Goal: Task Accomplishment & Management: Manage account settings

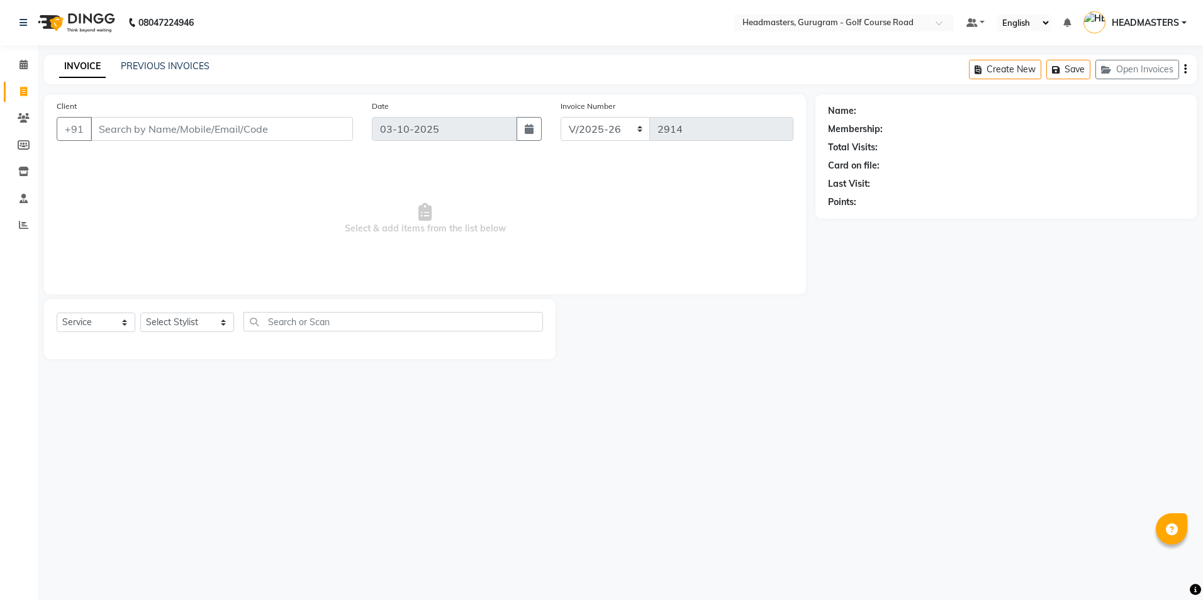
select select "7134"
select select "service"
click at [18, 118] on icon at bounding box center [24, 117] width 12 height 9
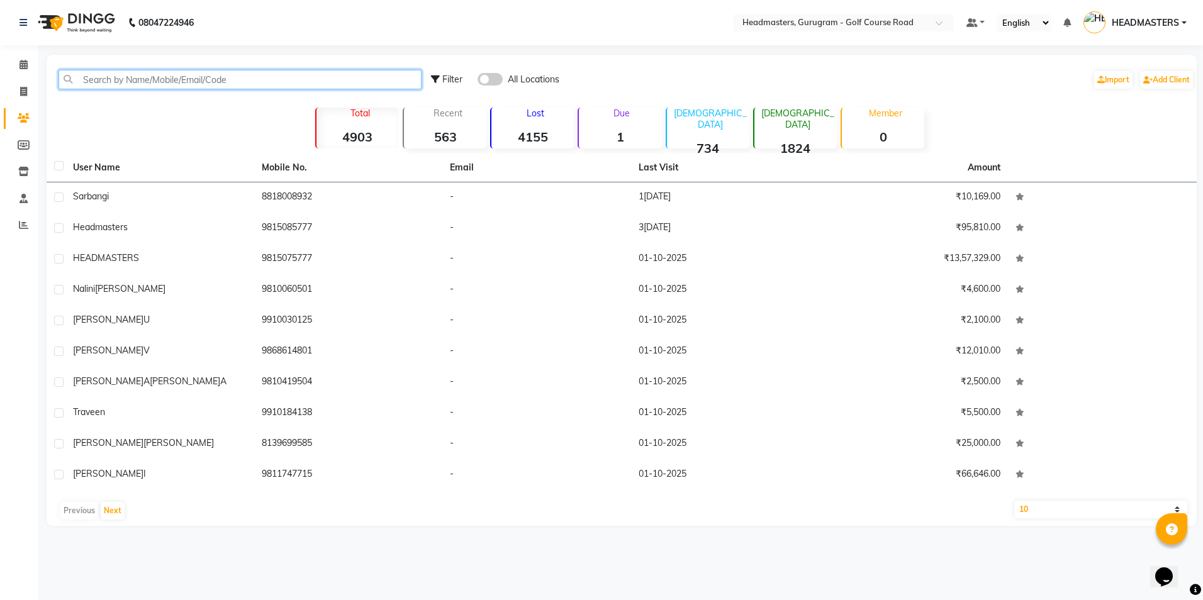
click at [84, 77] on input "text" at bounding box center [240, 80] width 363 height 20
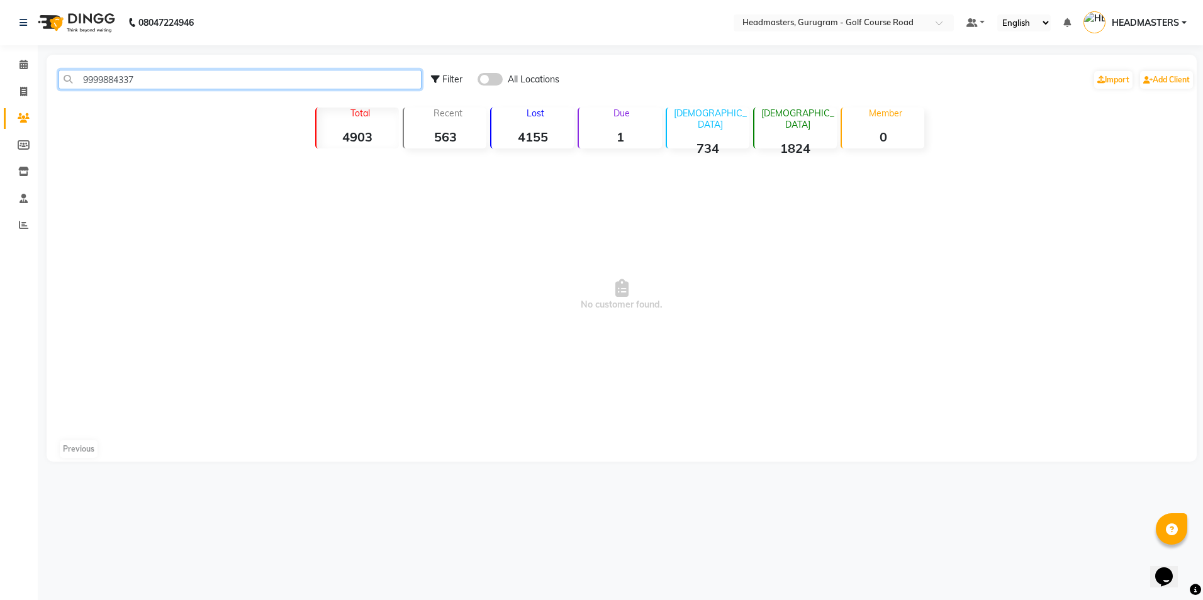
click at [165, 70] on input "9999884337" at bounding box center [240, 80] width 363 height 20
type input "9"
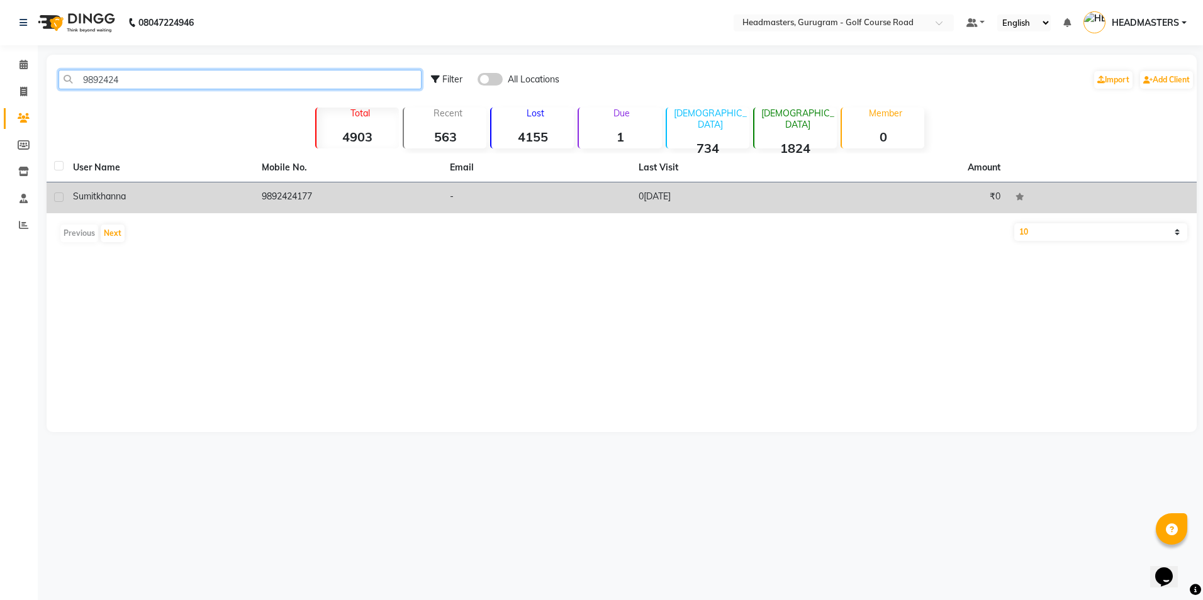
type input "9892424"
click at [298, 187] on td "9892424177" at bounding box center [348, 197] width 189 height 31
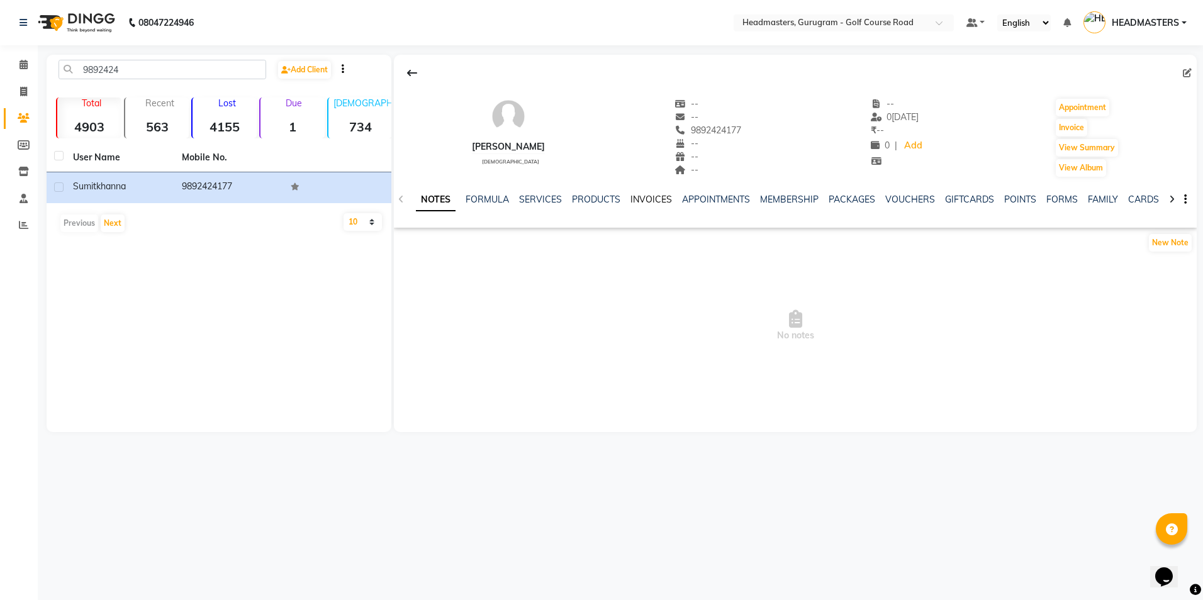
click at [654, 202] on link "INVOICES" at bounding box center [651, 199] width 42 height 11
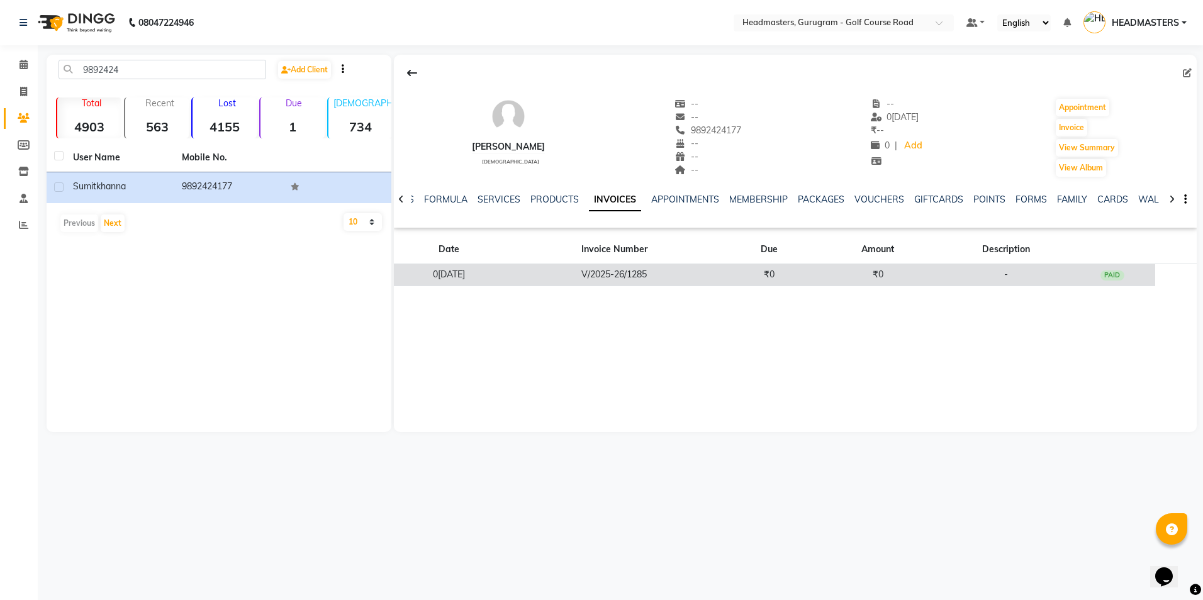
click at [657, 270] on td "V/2025-26/1285" at bounding box center [613, 275] width 221 height 22
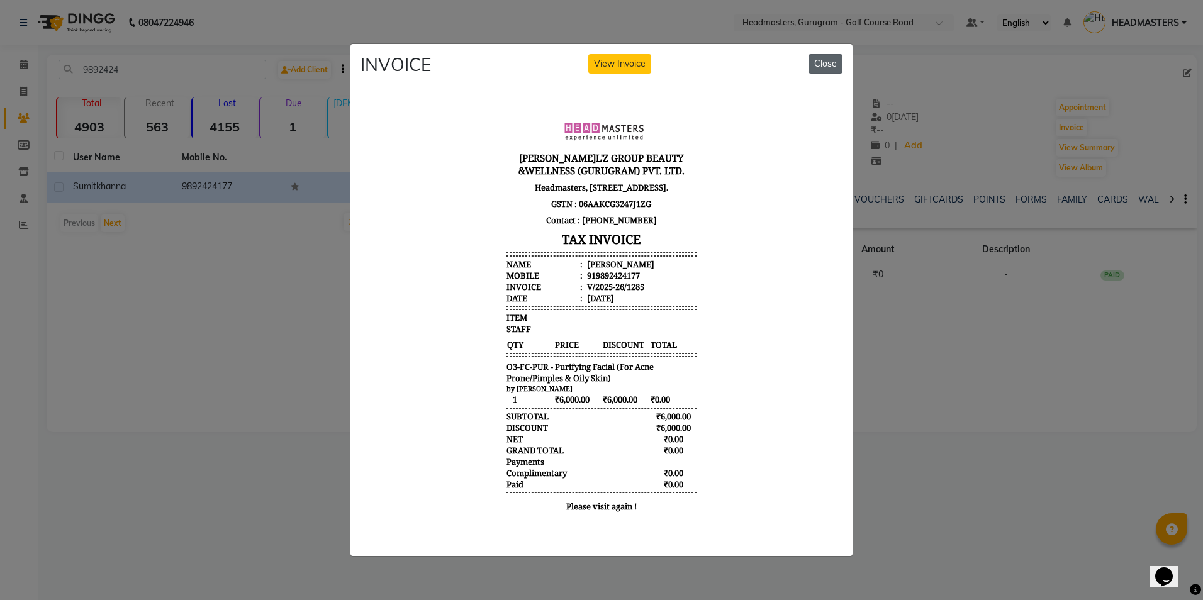
click at [825, 61] on button "Close" at bounding box center [825, 64] width 34 height 20
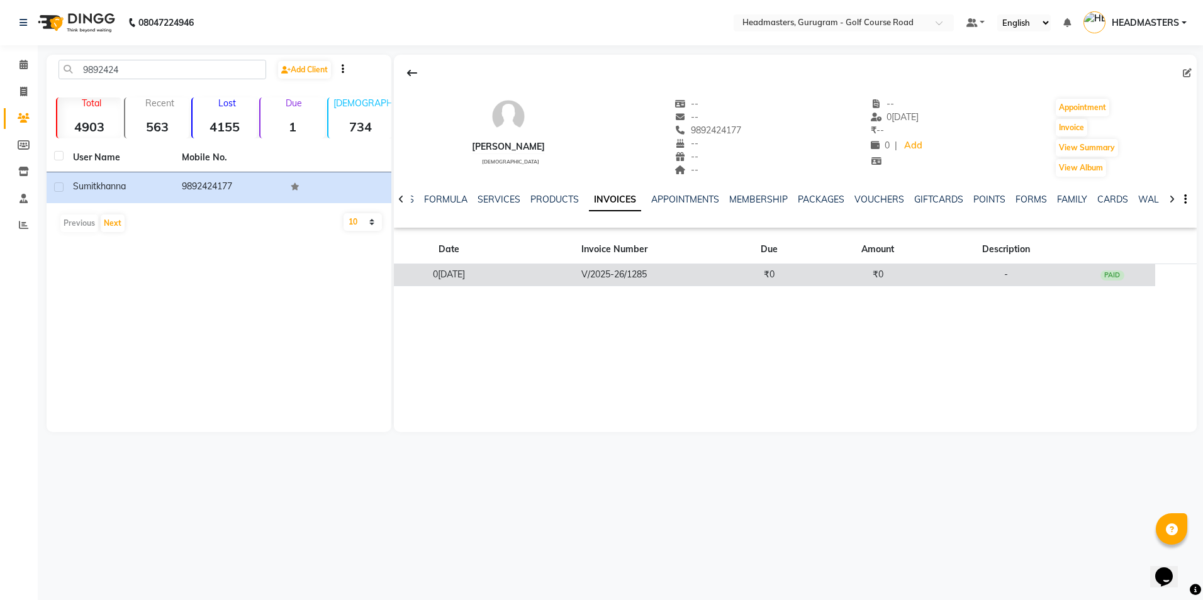
click at [502, 282] on td "0[DATE]" at bounding box center [448, 275] width 109 height 22
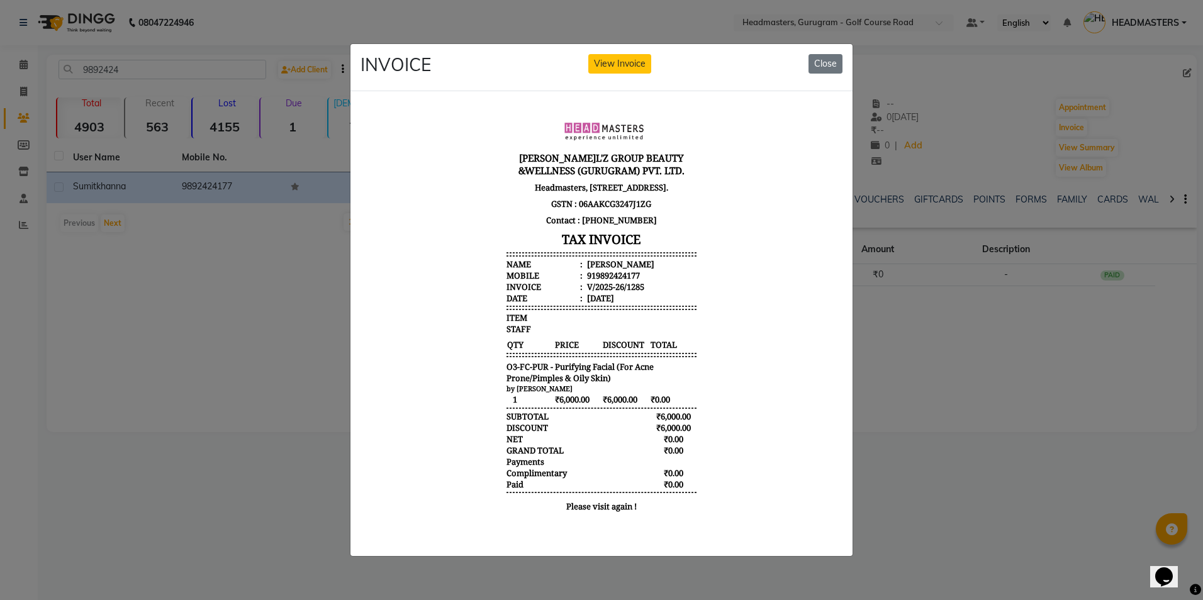
scroll to position [10, 0]
click at [824, 57] on button "Close" at bounding box center [825, 64] width 34 height 20
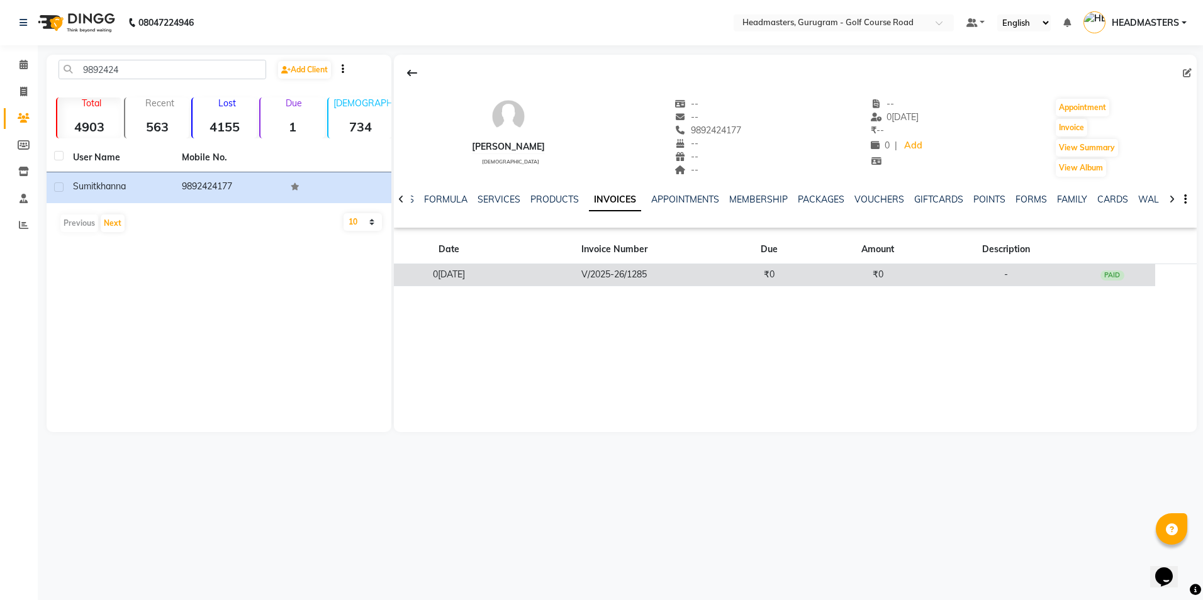
click at [503, 280] on td "0[DATE]" at bounding box center [448, 275] width 109 height 22
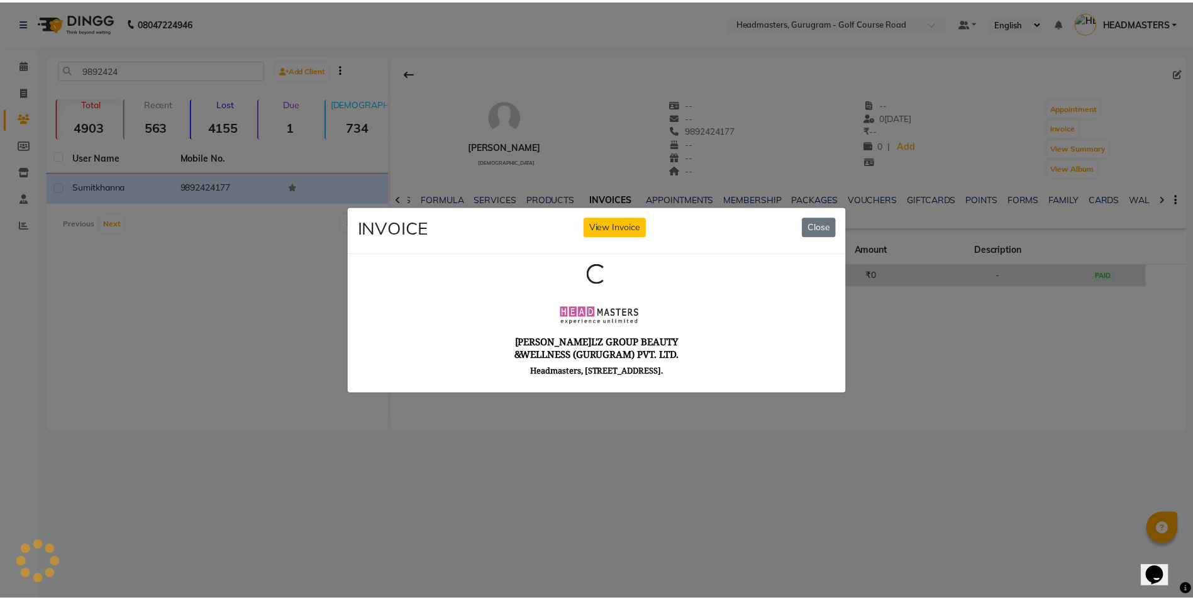
scroll to position [0, 0]
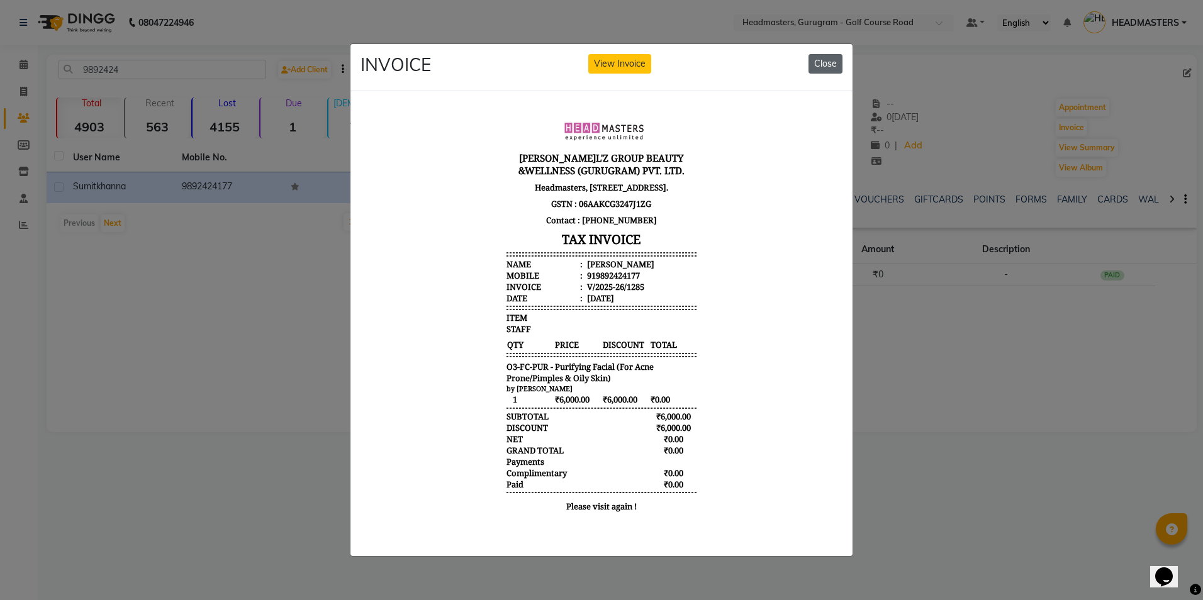
click at [826, 55] on button "Close" at bounding box center [825, 64] width 34 height 20
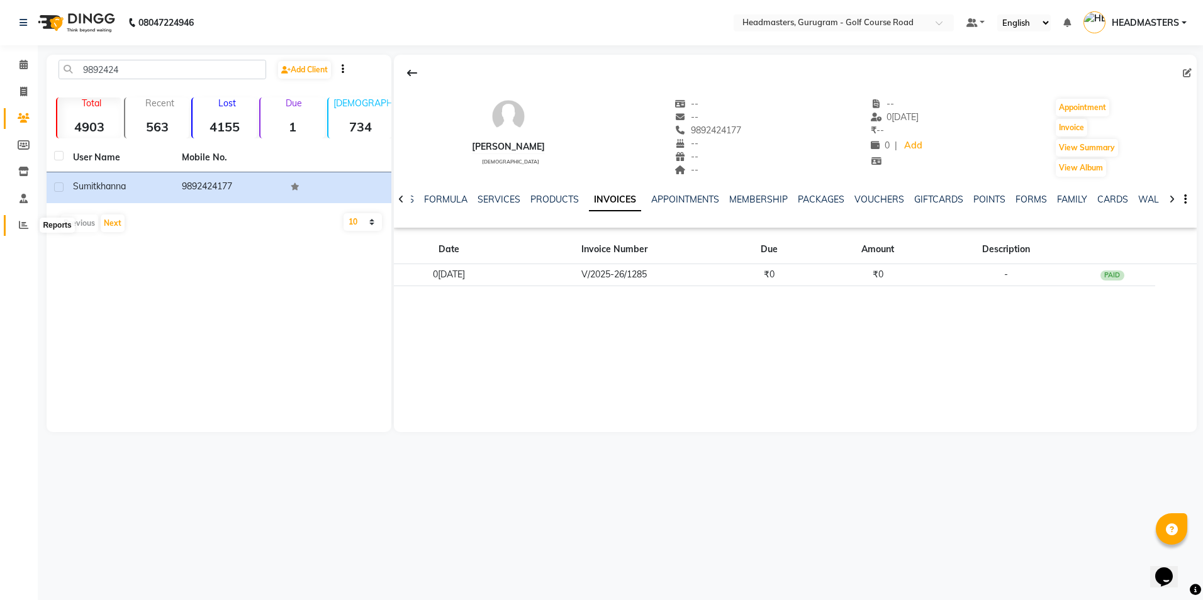
click at [25, 228] on icon at bounding box center [23, 224] width 9 height 9
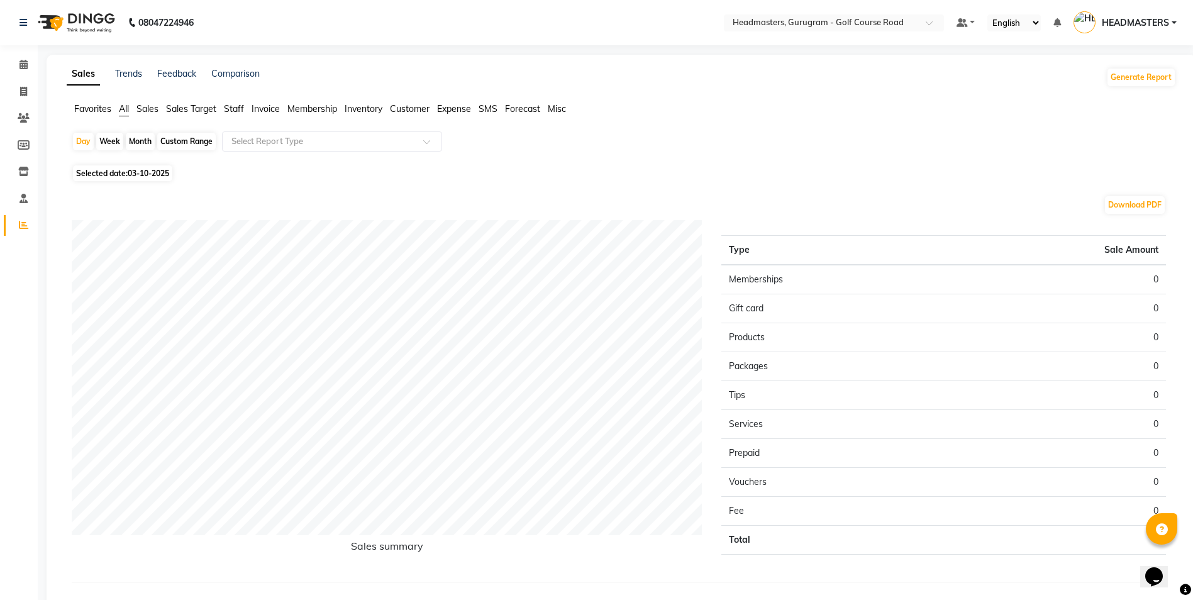
click at [126, 108] on span "All" at bounding box center [124, 108] width 10 height 11
click at [98, 109] on span "Favorites" at bounding box center [92, 108] width 37 height 11
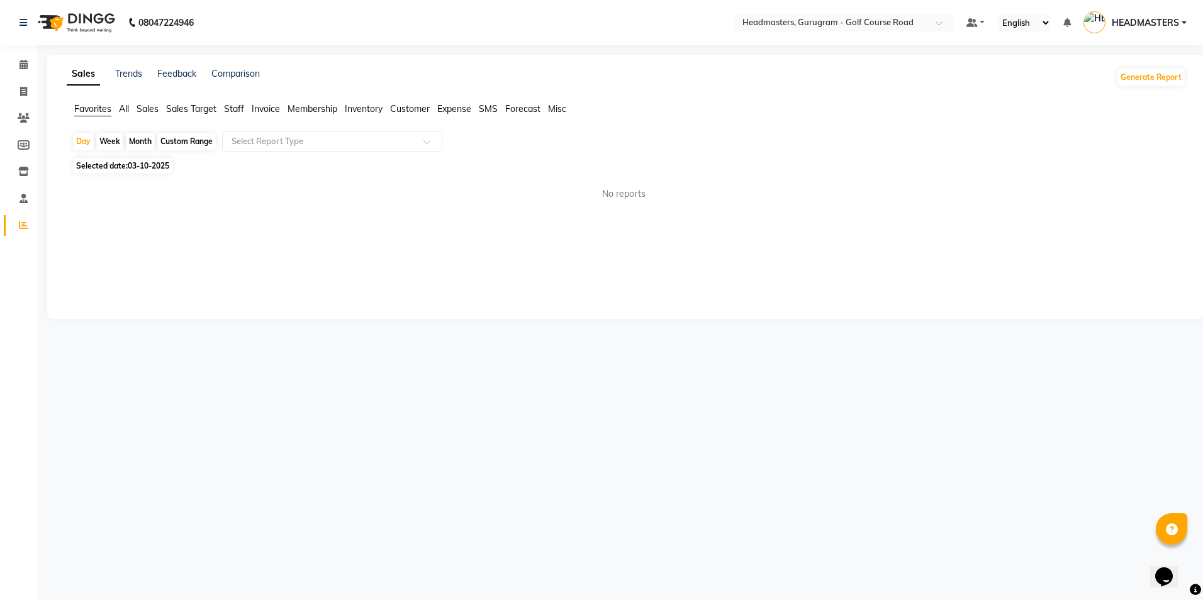
click at [131, 111] on ul "Favorites All Sales Sales Target Staff Invoice Membership Inventory Customer Ex…" at bounding box center [626, 110] width 1119 height 14
click at [140, 140] on div "Month" at bounding box center [140, 142] width 29 height 18
select select "10"
select select "2025"
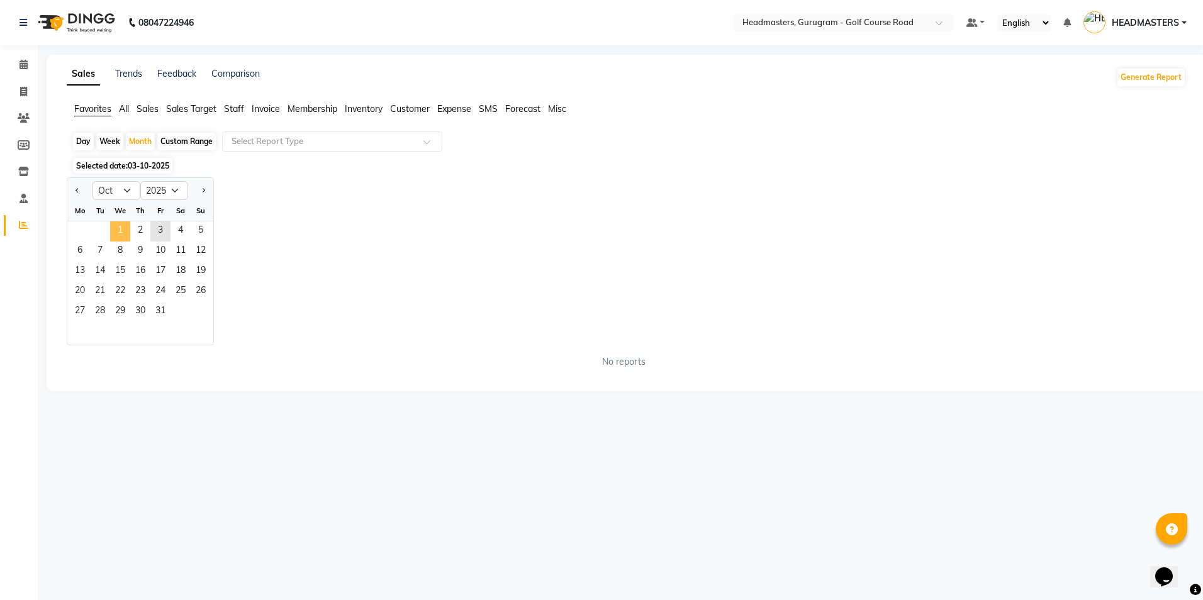
click at [122, 228] on span "1" at bounding box center [120, 231] width 20 height 20
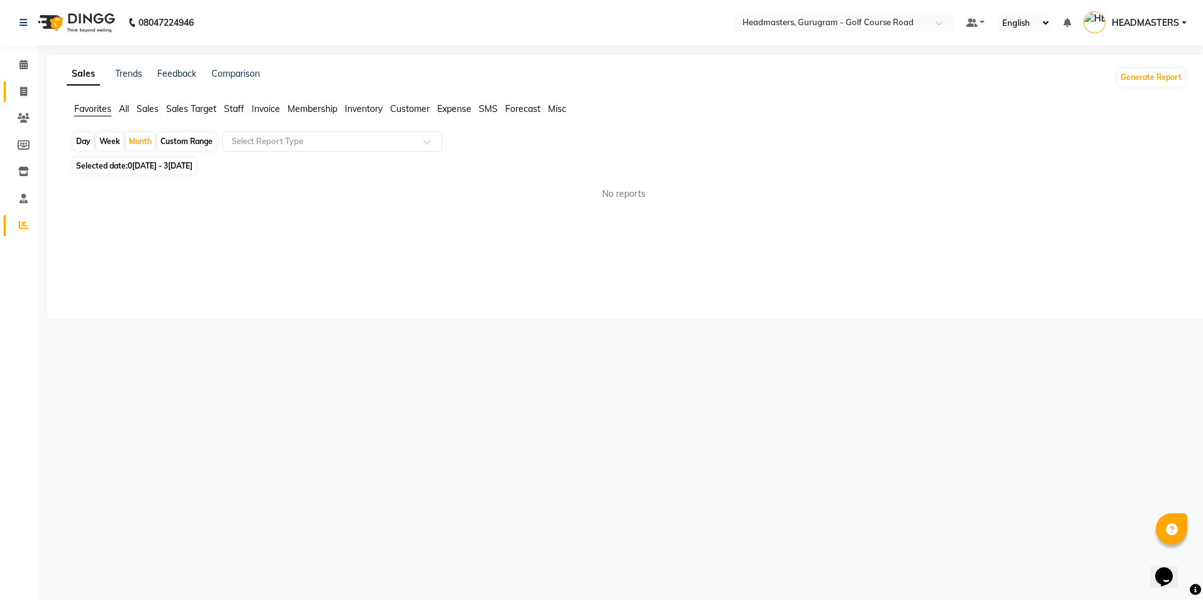
click at [24, 93] on icon at bounding box center [23, 91] width 7 height 9
select select "service"
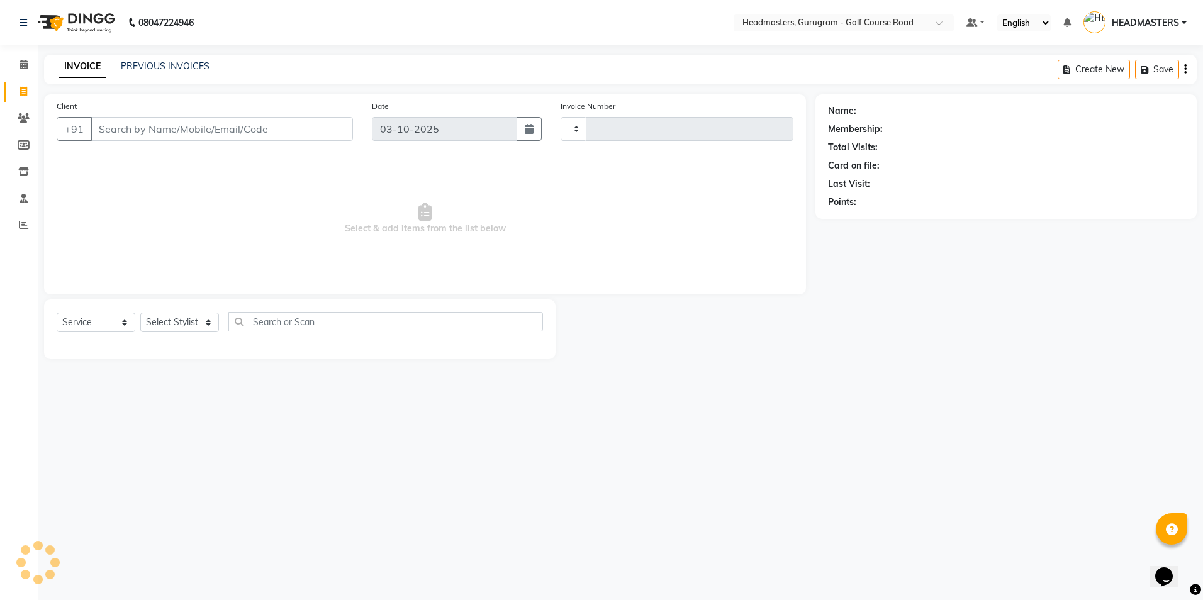
type input "2914"
select select "7134"
click at [16, 221] on span at bounding box center [24, 225] width 22 height 14
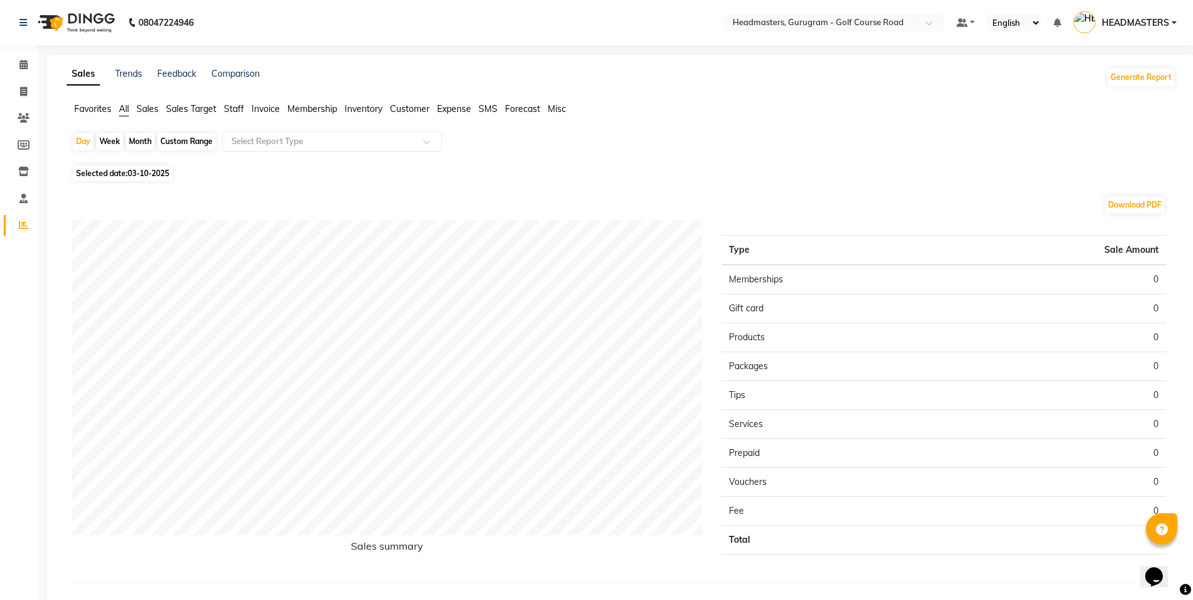
click at [194, 111] on span "Sales Target" at bounding box center [191, 108] width 50 height 11
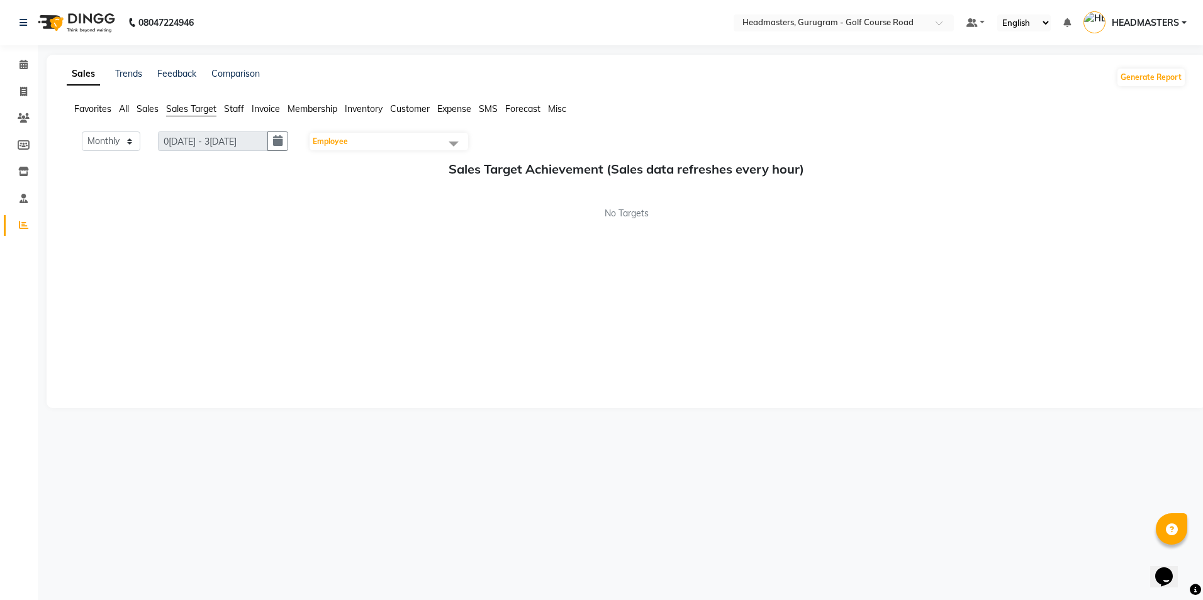
click at [149, 107] on span "Sales" at bounding box center [148, 108] width 22 height 11
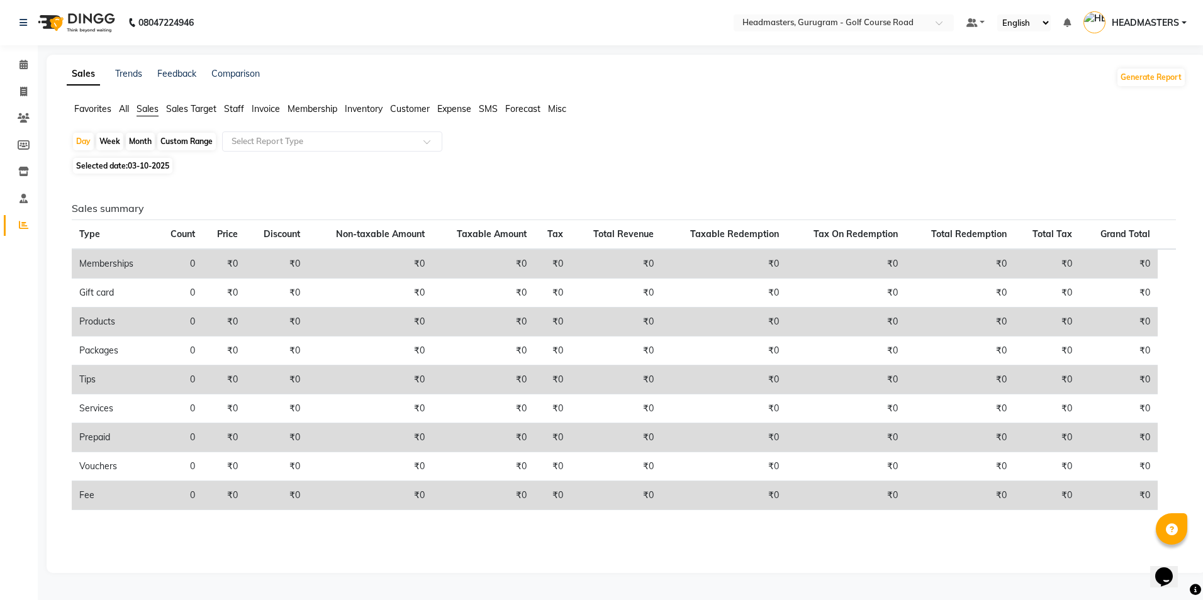
click at [117, 111] on ul "Favorites All Sales Sales Target Staff Invoice Membership Inventory Customer Ex…" at bounding box center [626, 110] width 1119 height 14
click at [125, 110] on span "All" at bounding box center [124, 108] width 10 height 11
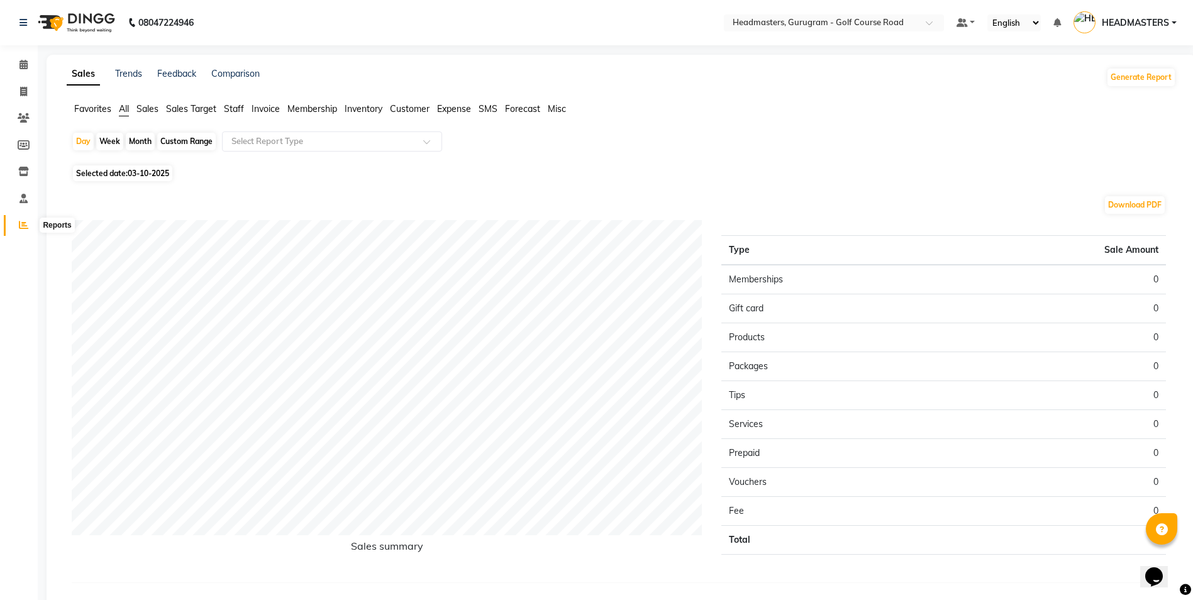
click at [25, 223] on icon at bounding box center [23, 224] width 9 height 9
click at [235, 107] on span "Staff" at bounding box center [234, 108] width 20 height 11
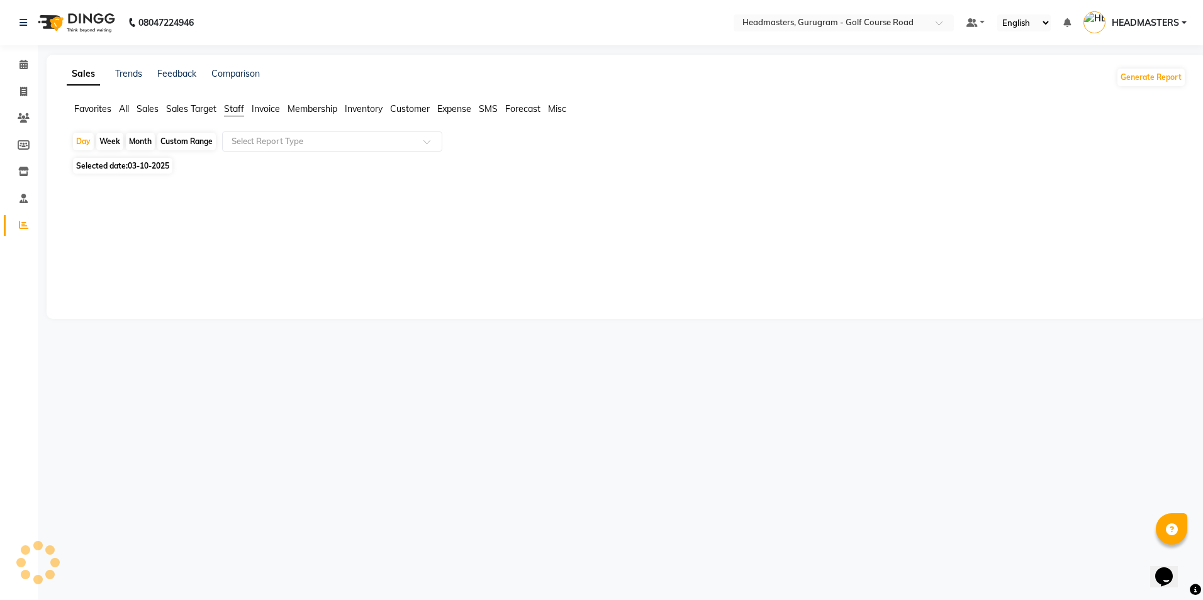
click at [267, 108] on span "Invoice" at bounding box center [266, 108] width 28 height 11
click at [293, 109] on span "Membership" at bounding box center [313, 108] width 50 height 11
click at [177, 111] on span "Sales Target" at bounding box center [191, 108] width 50 height 11
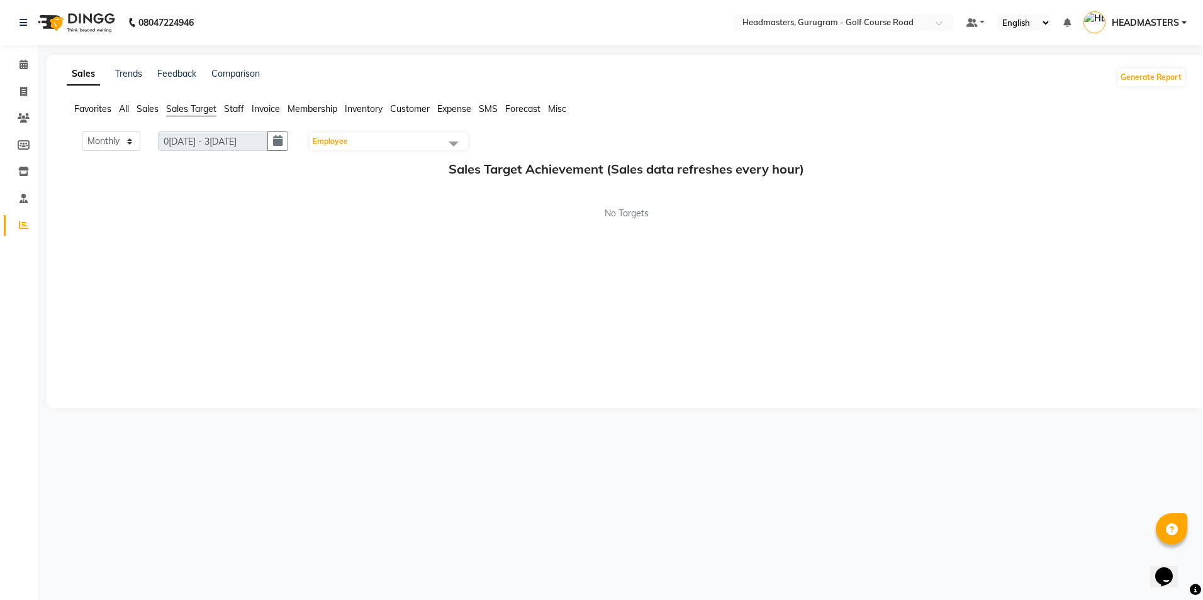
click at [137, 111] on ul "Favorites All Sales Sales Target Staff Invoice Membership Inventory Customer Ex…" at bounding box center [626, 110] width 1119 height 14
click at [148, 109] on span "Sales" at bounding box center [148, 108] width 22 height 11
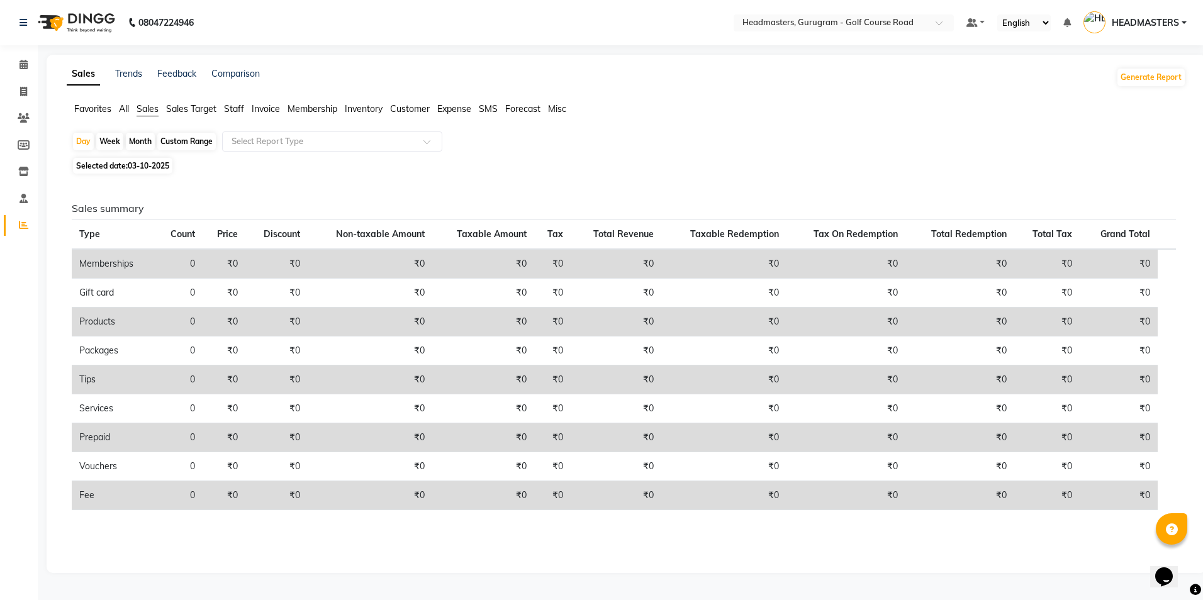
click at [129, 109] on span "All" at bounding box center [124, 108] width 10 height 11
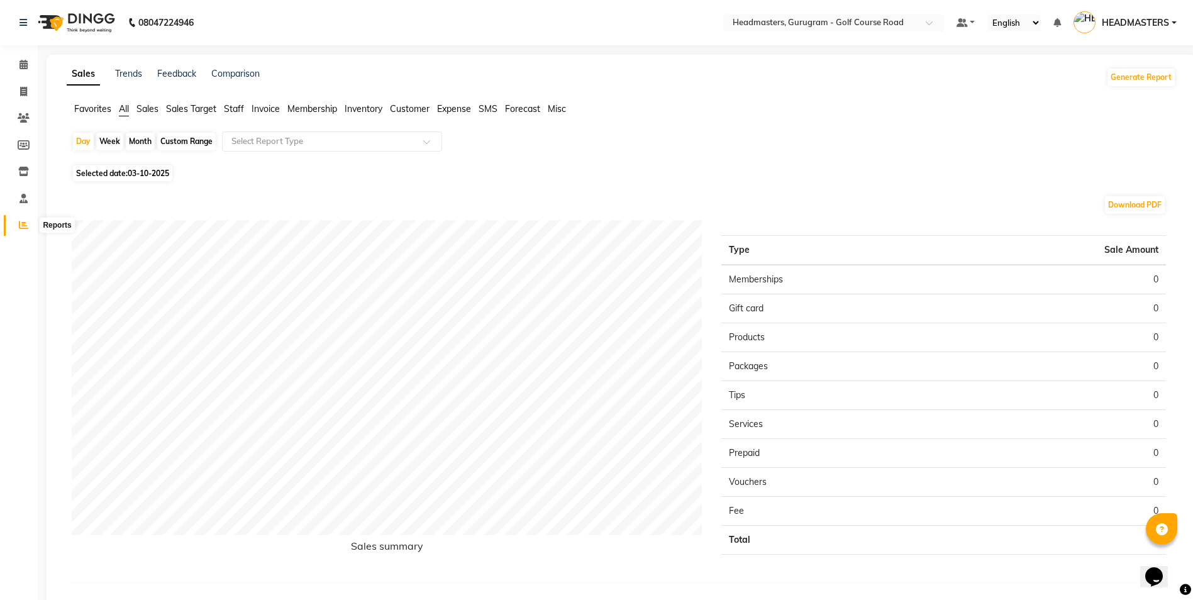
click at [28, 220] on span at bounding box center [24, 225] width 22 height 14
click at [20, 194] on icon at bounding box center [24, 198] width 8 height 9
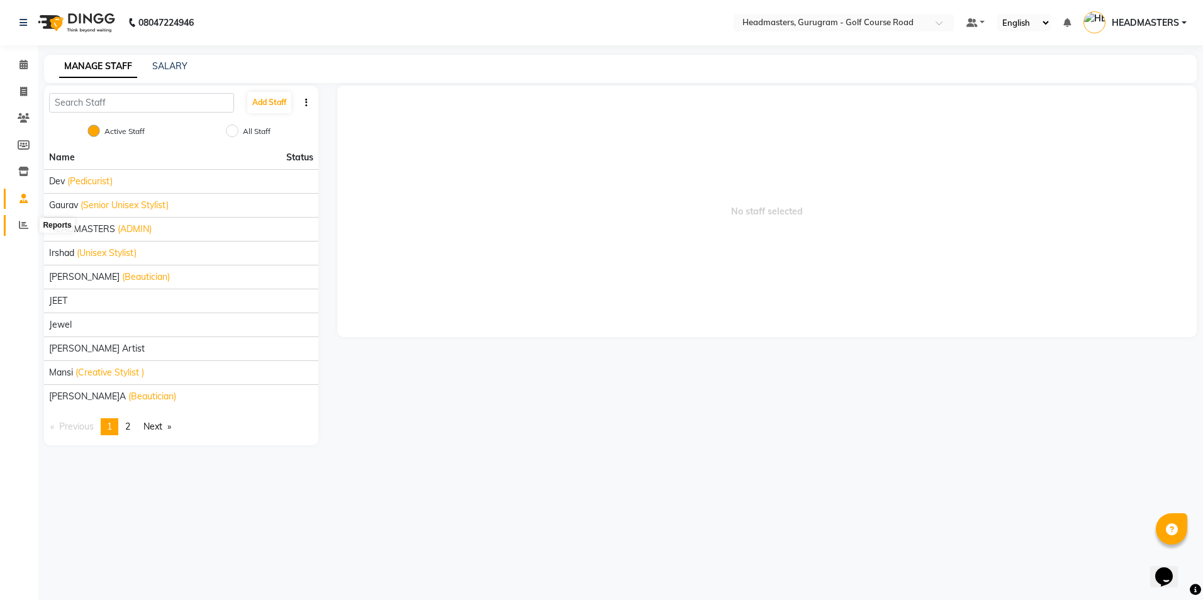
click at [20, 219] on span at bounding box center [24, 225] width 22 height 14
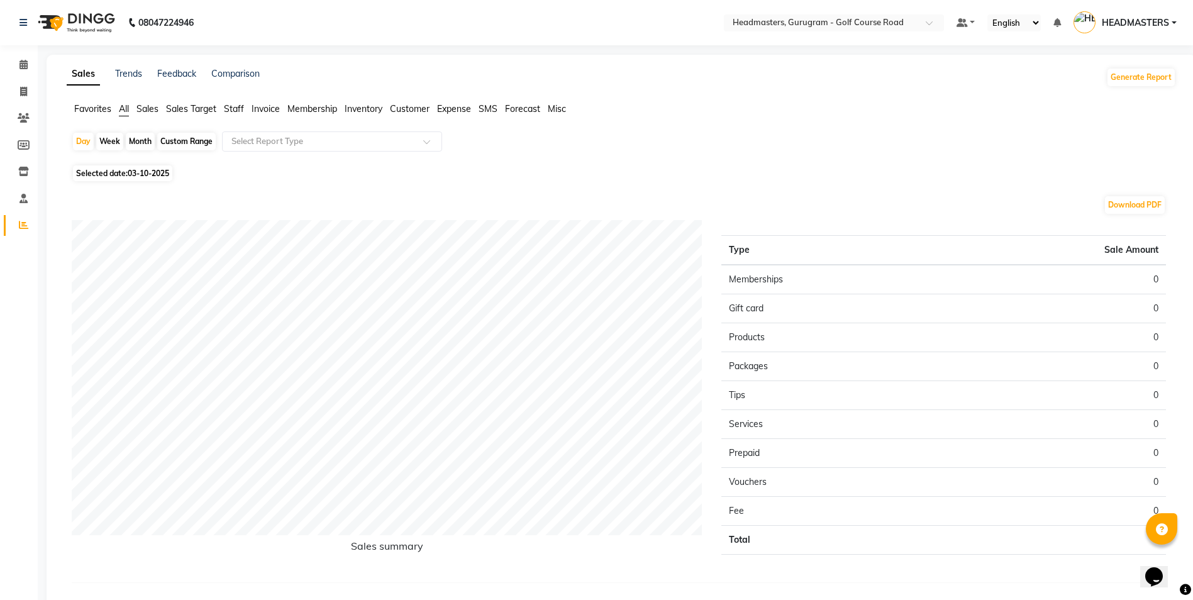
click at [192, 112] on span "Sales Target" at bounding box center [191, 108] width 50 height 11
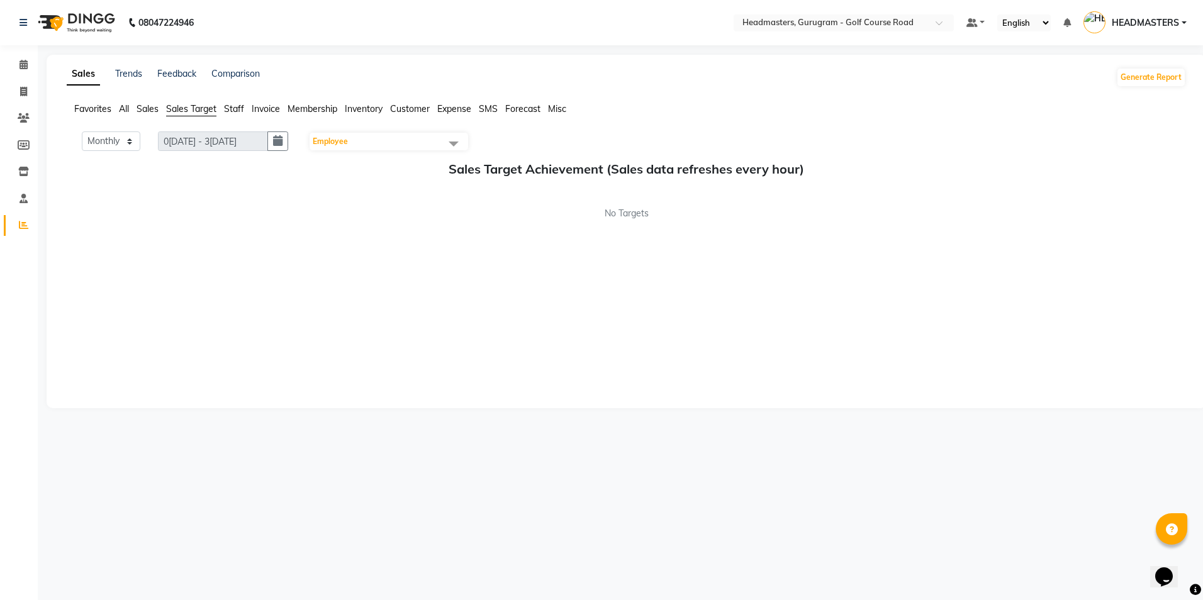
click at [146, 106] on span "Sales" at bounding box center [148, 108] width 22 height 11
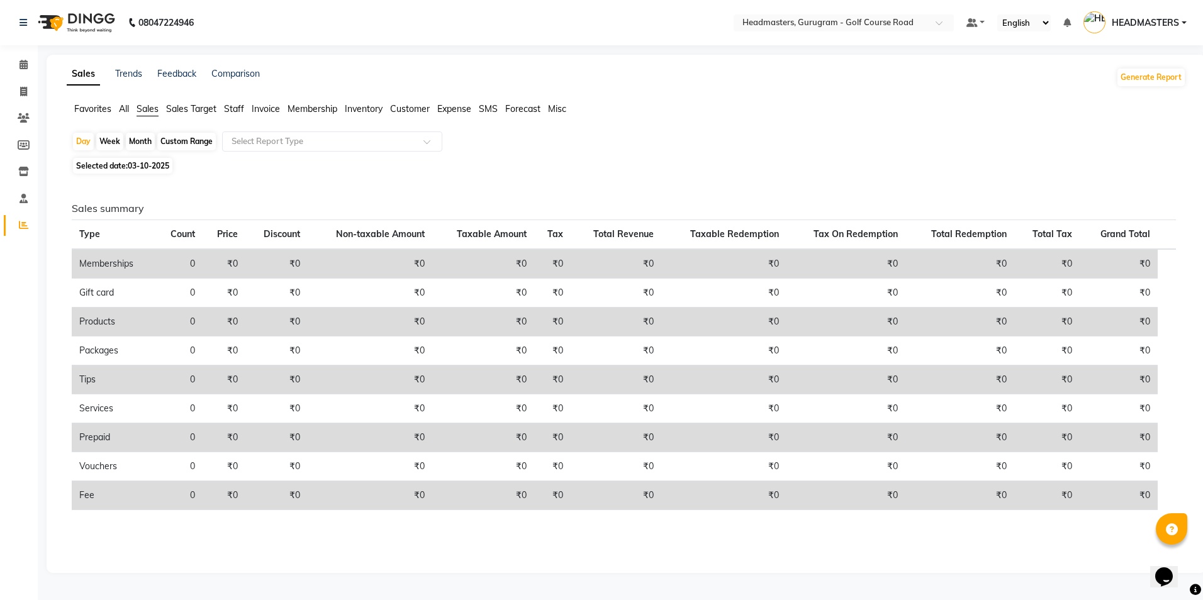
click at [140, 142] on div "Month" at bounding box center [140, 142] width 29 height 18
select select "10"
select select "2025"
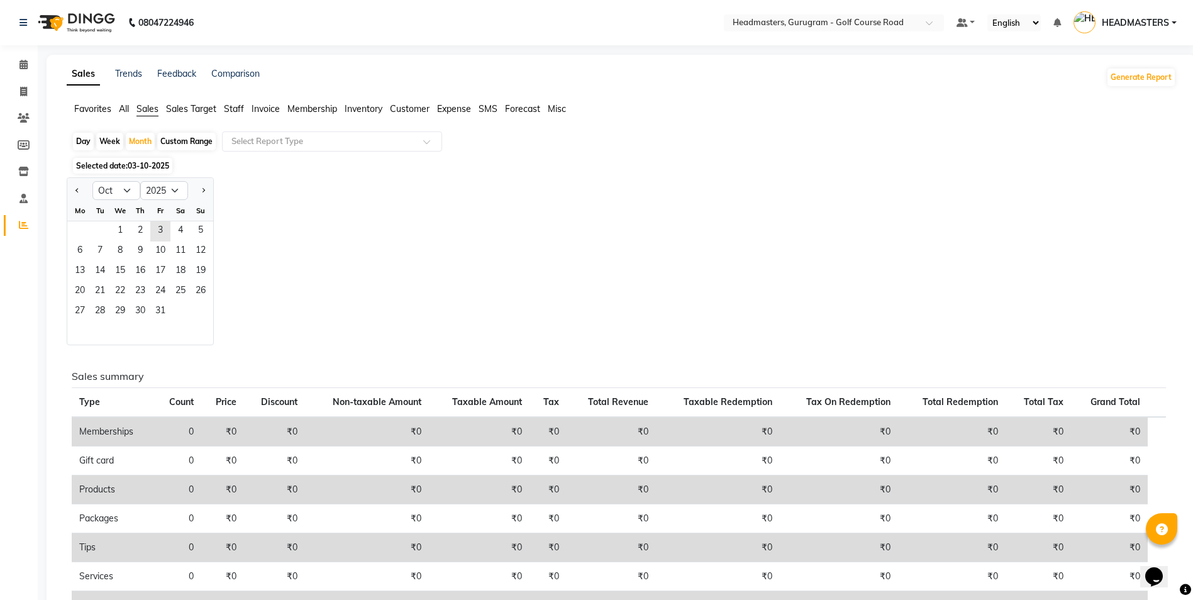
click at [174, 142] on div "Custom Range" at bounding box center [186, 142] width 59 height 18
select select "10"
select select "2025"
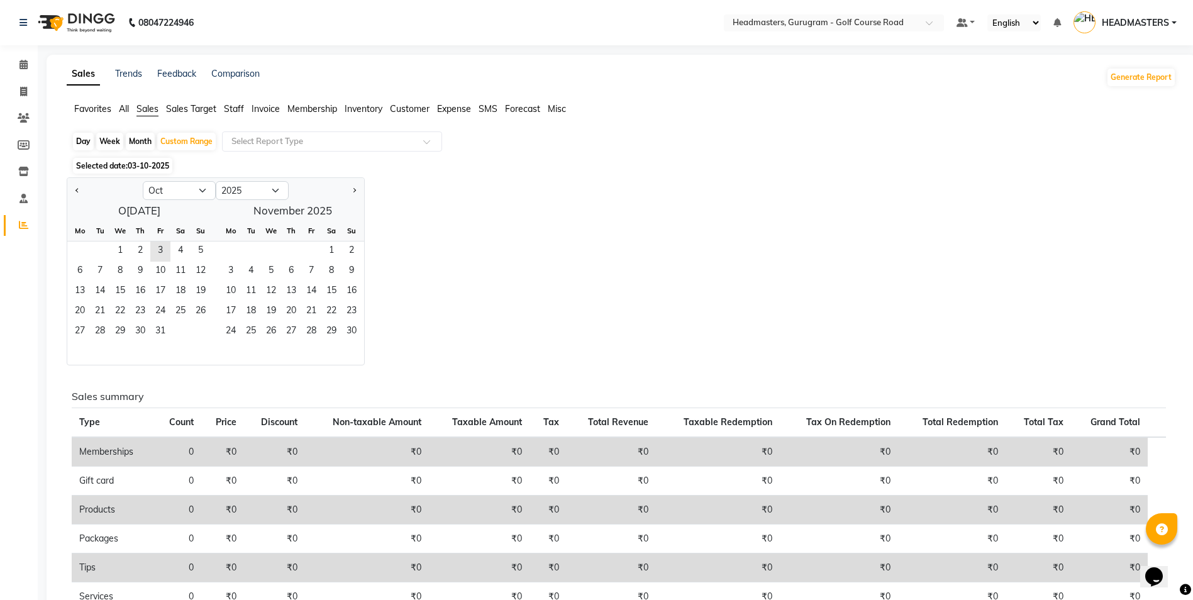
click at [69, 187] on div at bounding box center [104, 191] width 75 height 20
click at [78, 193] on button "Previous month" at bounding box center [77, 191] width 10 height 20
select select "9"
click at [80, 247] on span "1" at bounding box center [80, 252] width 20 height 20
click at [108, 335] on span "30" at bounding box center [100, 332] width 20 height 20
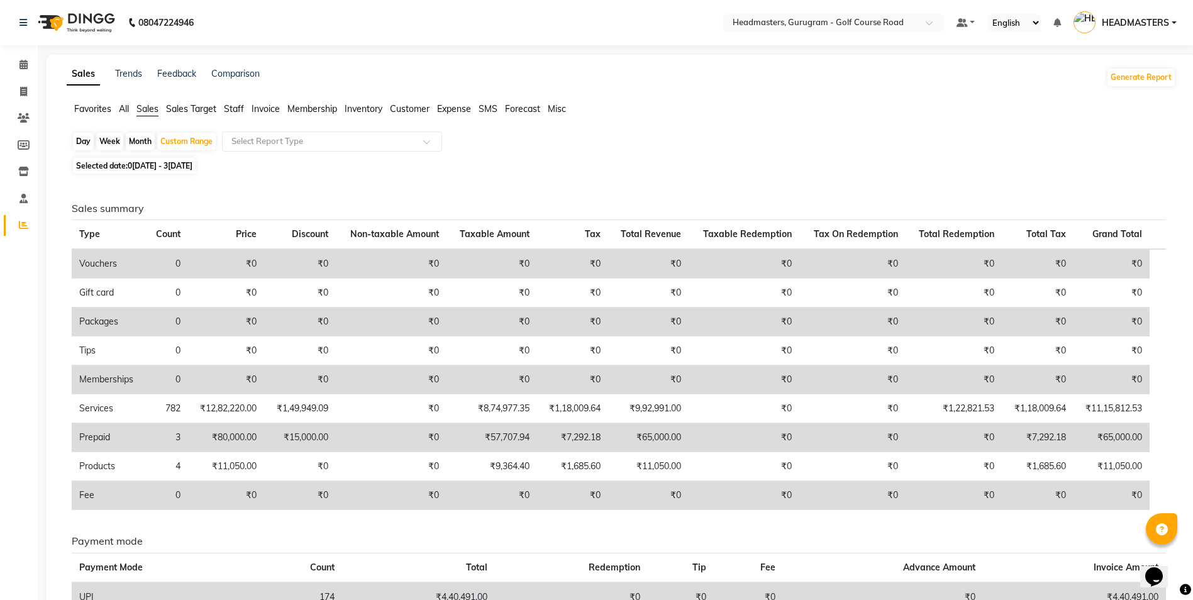
click at [199, 113] on span "Sales Target" at bounding box center [191, 108] width 50 height 11
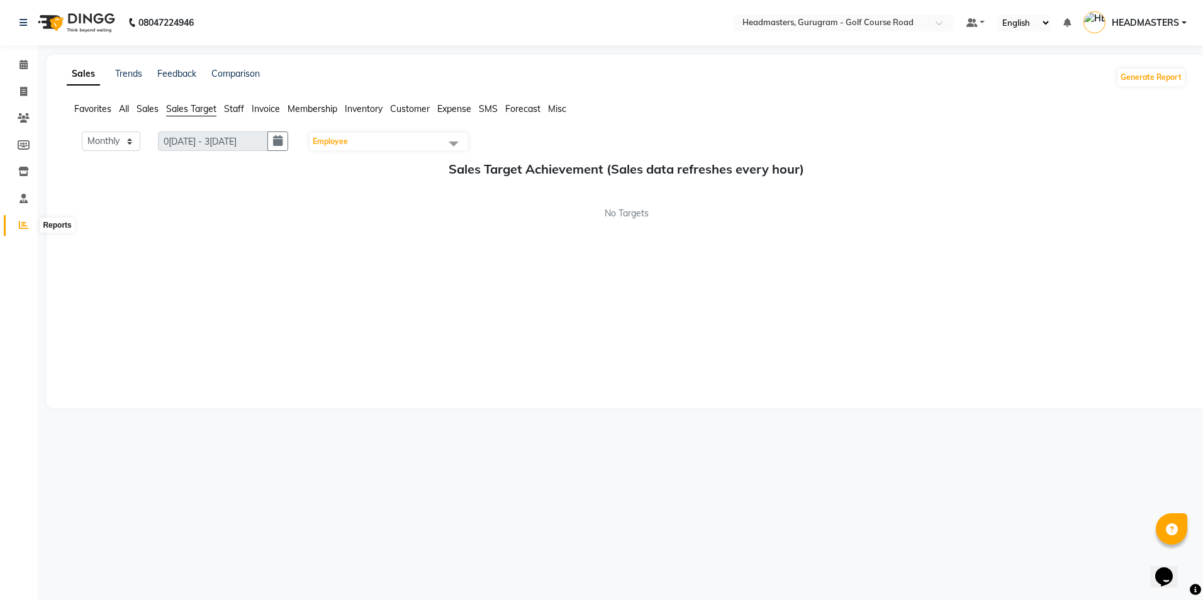
click at [19, 224] on icon at bounding box center [23, 224] width 9 height 9
click at [124, 110] on span "All" at bounding box center [124, 108] width 10 height 11
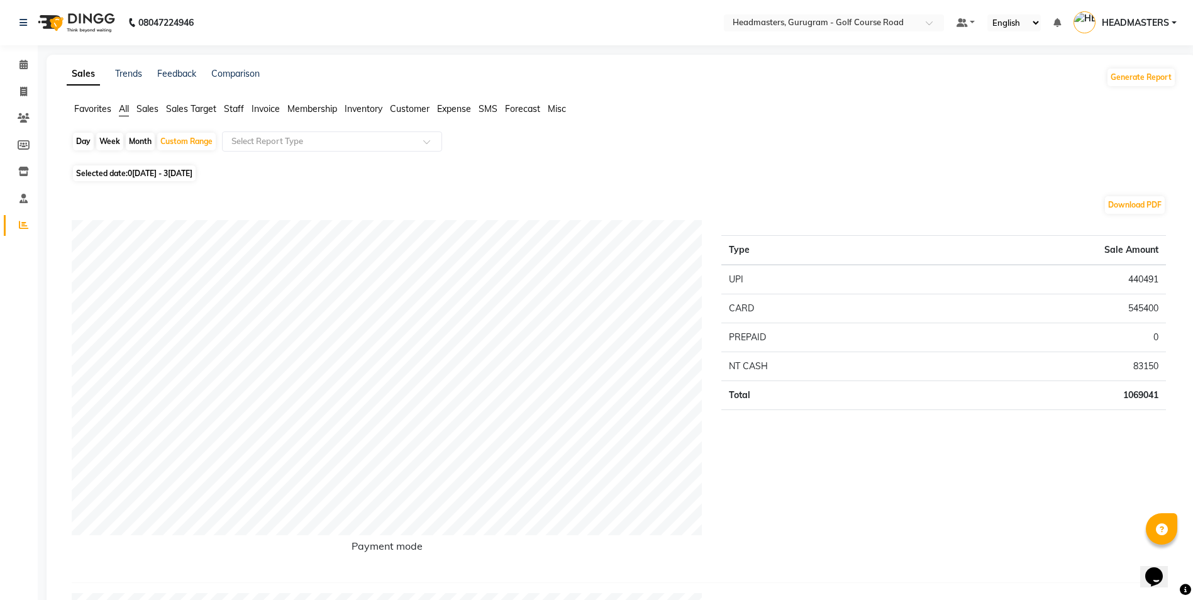
click at [87, 143] on div "Day" at bounding box center [83, 142] width 21 height 18
select select "9"
select select "2025"
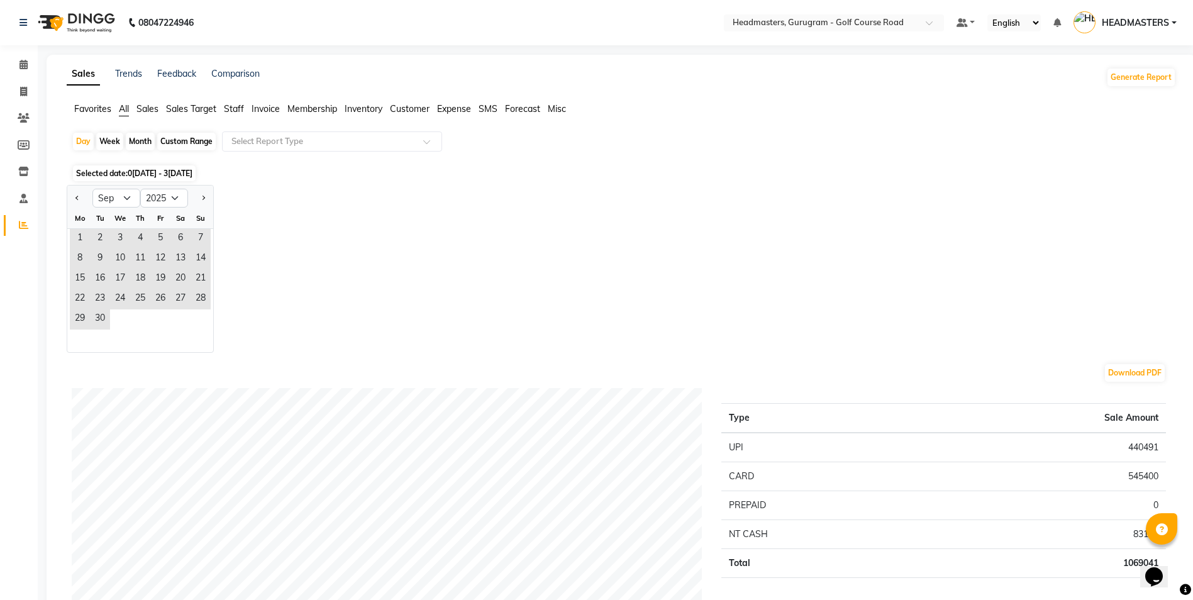
click at [333, 187] on div "Jan Feb Mar Apr May Jun [DATE] Aug Sep Oct Nov D[DATE] 2016 2017 2018 2019 2020…" at bounding box center [622, 269] width 1110 height 168
drag, startPoint x: 106, startPoint y: 139, endPoint x: 111, endPoint y: 144, distance: 7.1
click at [107, 139] on div "Week" at bounding box center [109, 142] width 27 height 18
select select "9"
select select "2025"
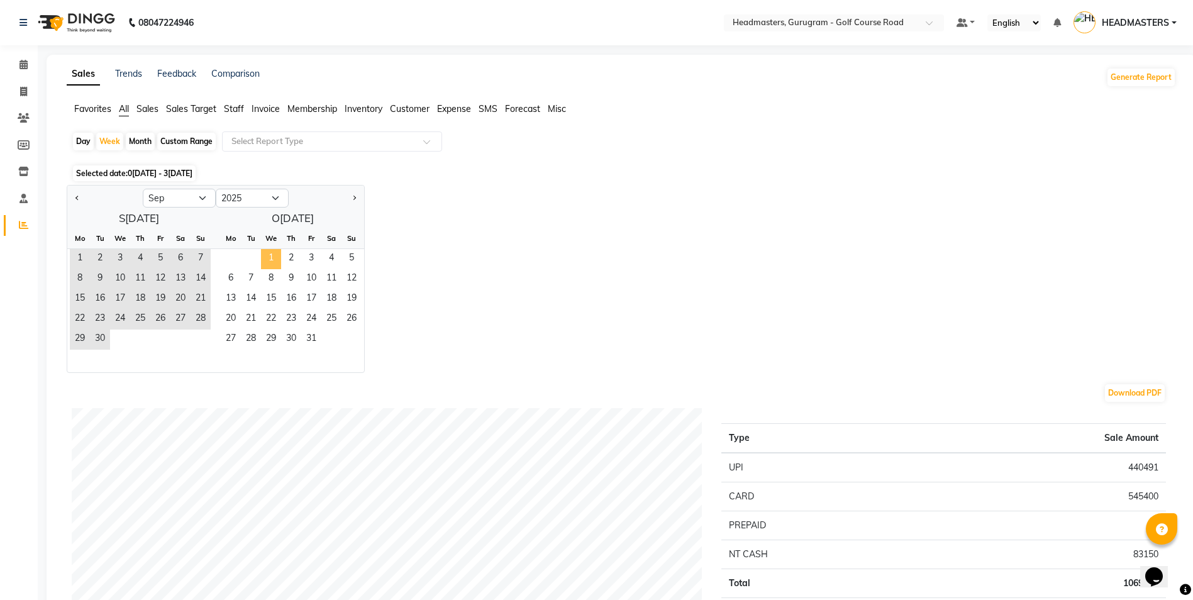
click at [265, 257] on span "1" at bounding box center [271, 259] width 20 height 20
select select "10"
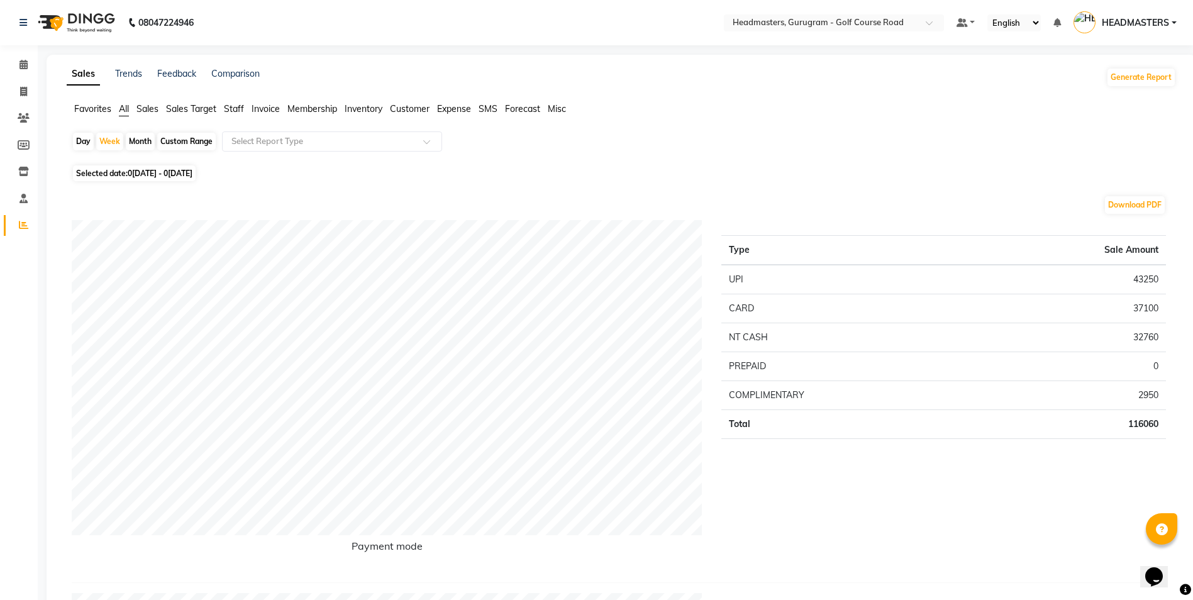
click at [176, 109] on span "Sales Target" at bounding box center [191, 108] width 50 height 11
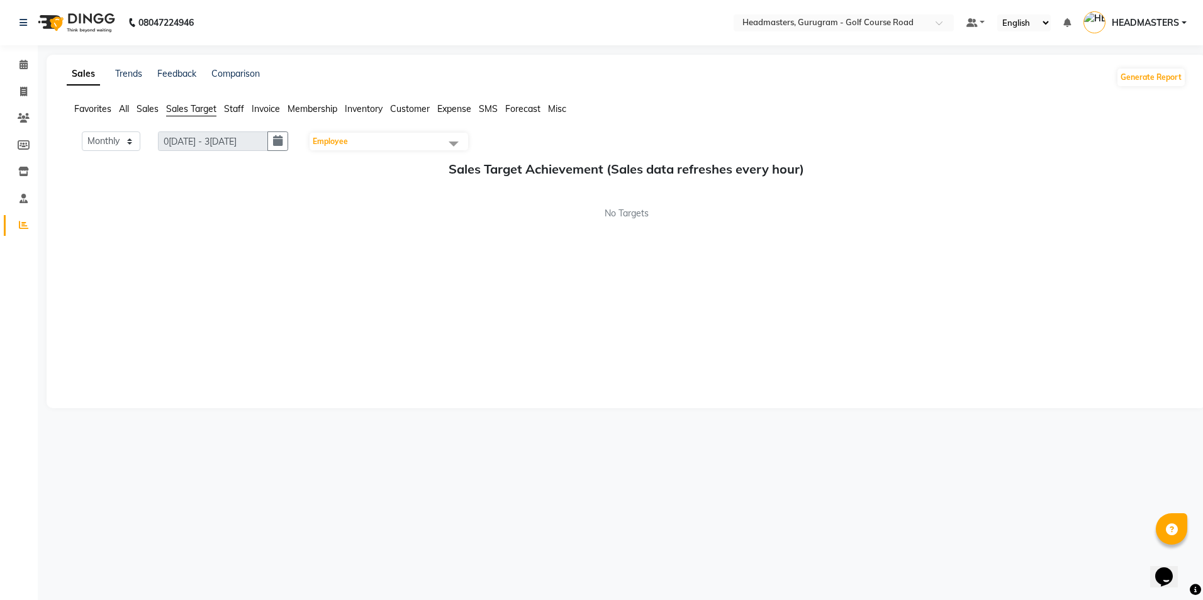
click at [156, 106] on span "Sales" at bounding box center [148, 108] width 22 height 11
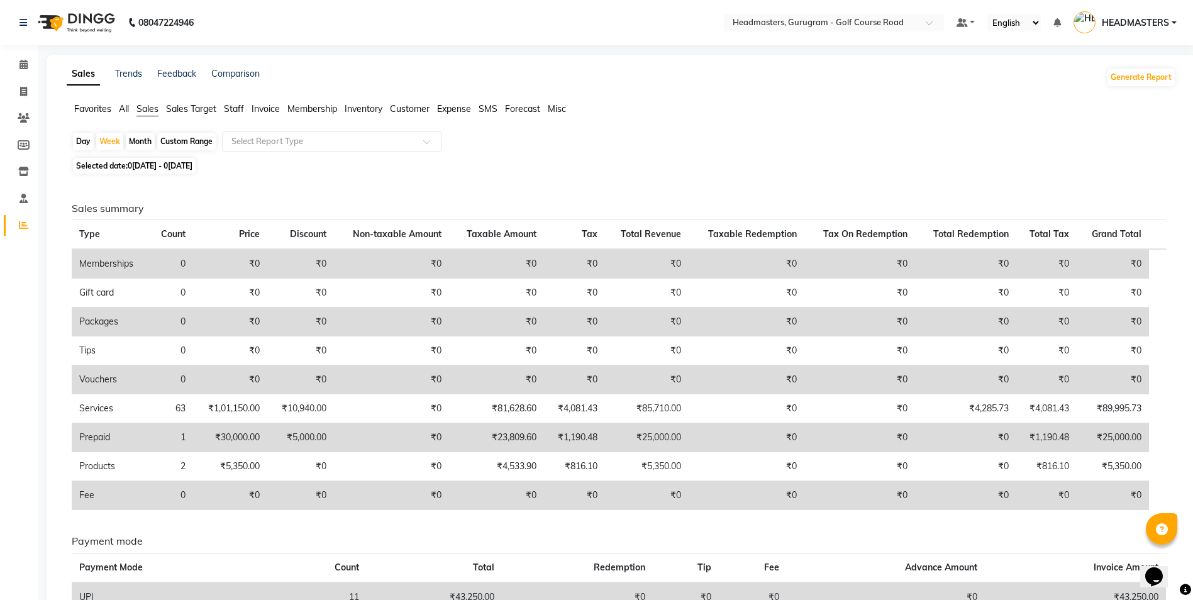
click at [191, 112] on span "Sales Target" at bounding box center [191, 108] width 50 height 11
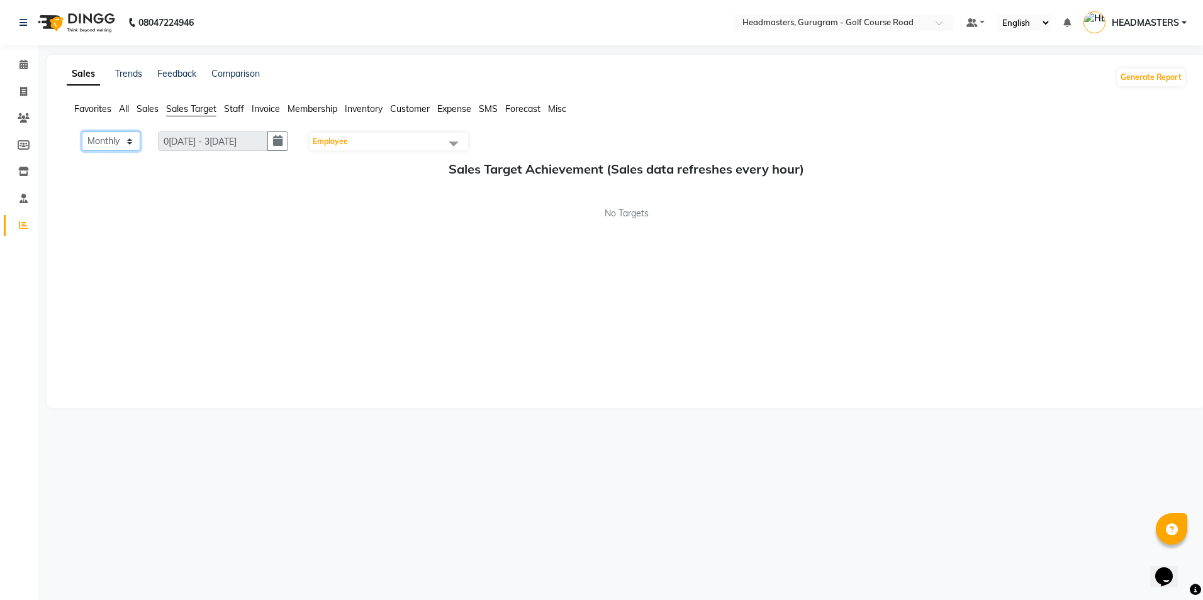
click at [113, 138] on select "Monthly Weekly" at bounding box center [111, 141] width 59 height 20
click at [151, 109] on span "Sales" at bounding box center [148, 108] width 22 height 11
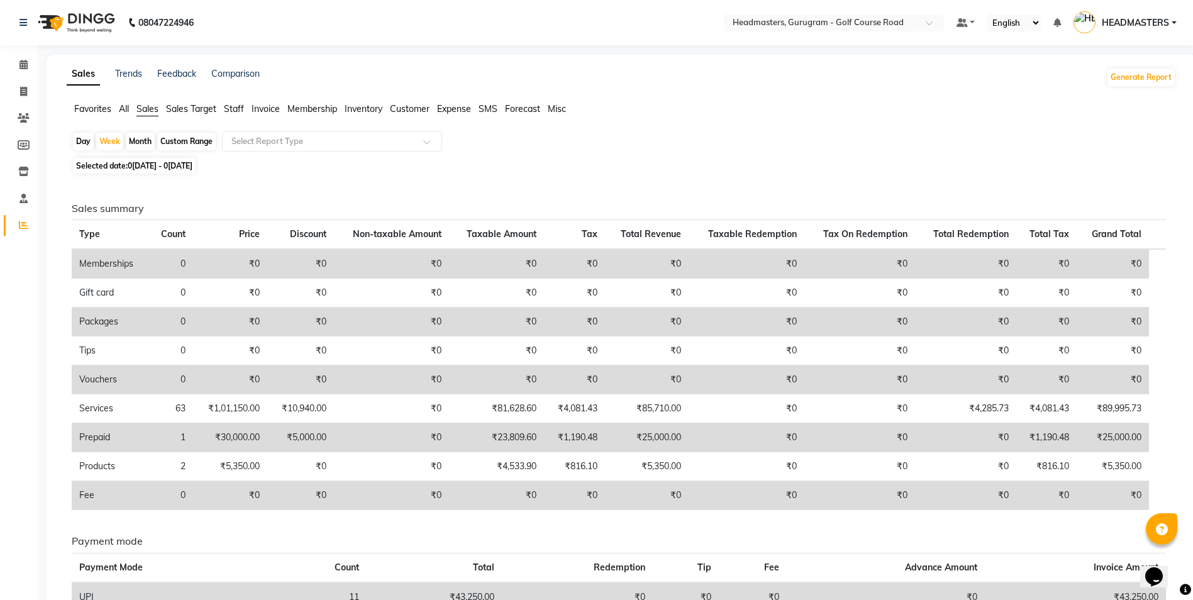
drag, startPoint x: 151, startPoint y: 109, endPoint x: 142, endPoint y: 142, distance: 33.9
click at [142, 142] on div "Month" at bounding box center [140, 142] width 29 height 18
select select "10"
select select "2025"
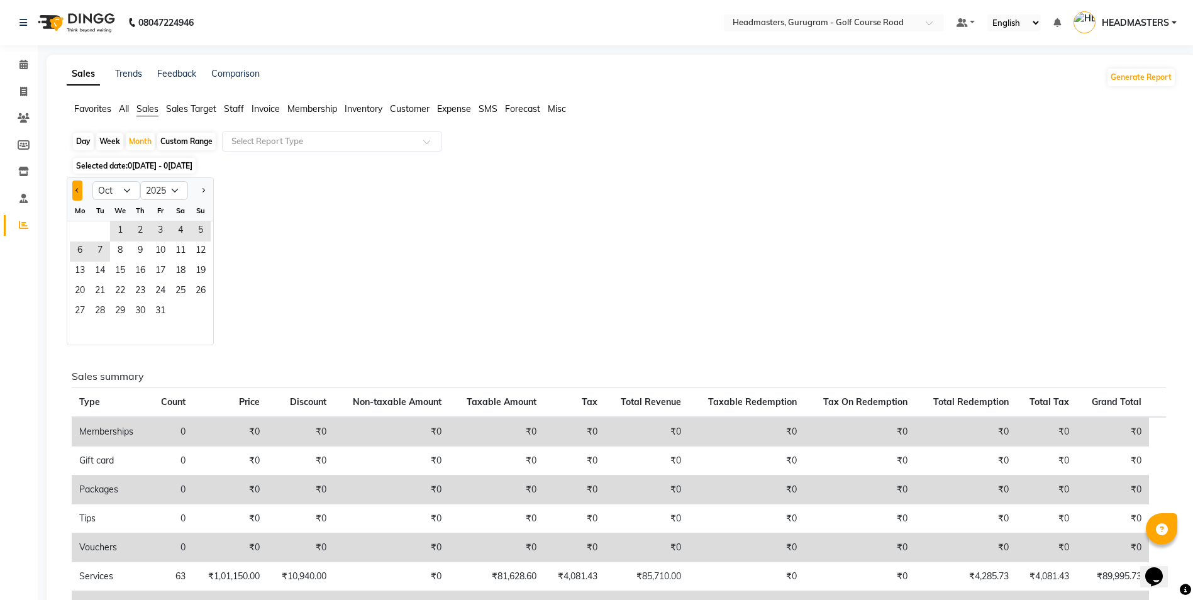
click at [74, 189] on button "Previous month" at bounding box center [77, 191] width 10 height 20
select select "9"
click at [85, 228] on span "1" at bounding box center [80, 231] width 20 height 20
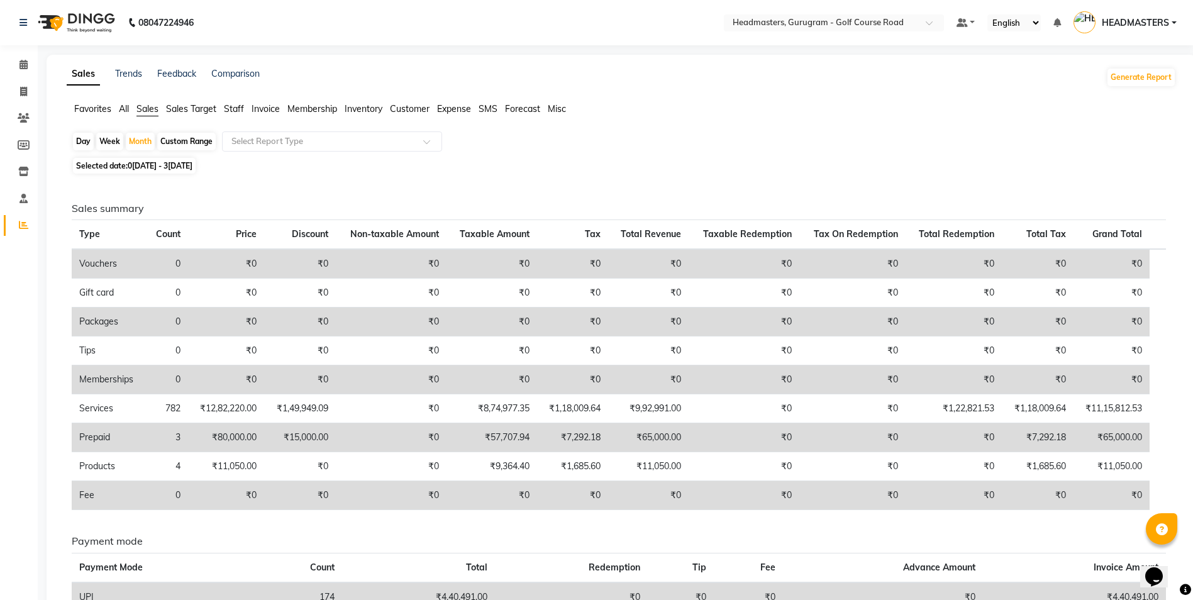
click at [191, 103] on span "Sales Target" at bounding box center [191, 108] width 50 height 11
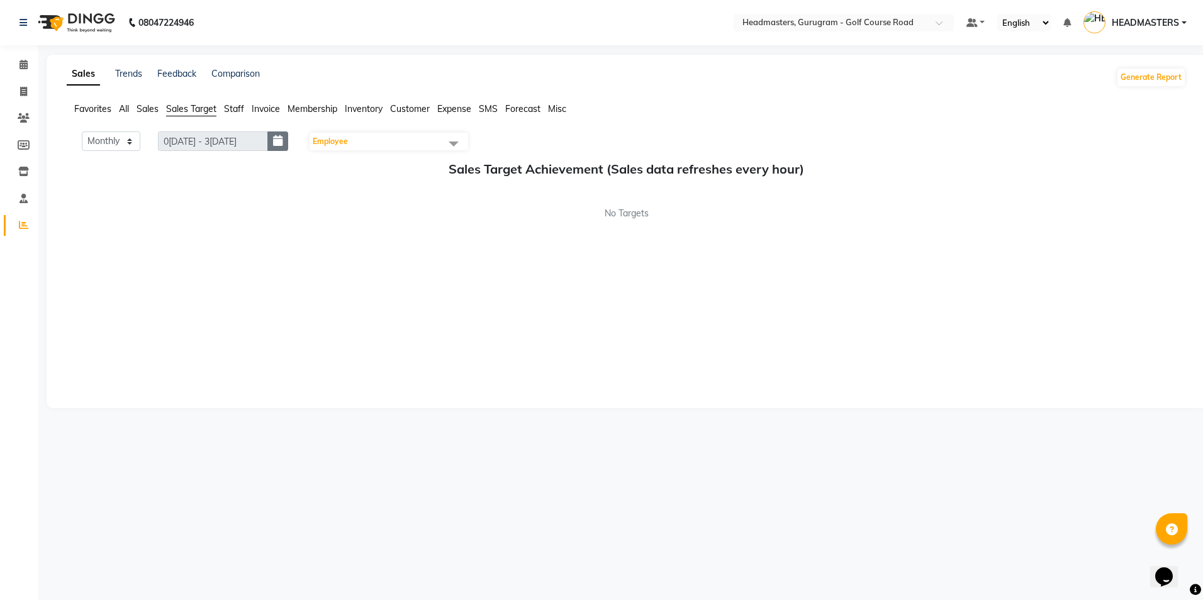
click at [282, 141] on icon "button" at bounding box center [277, 141] width 9 height 1
select select "10"
select select "2025"
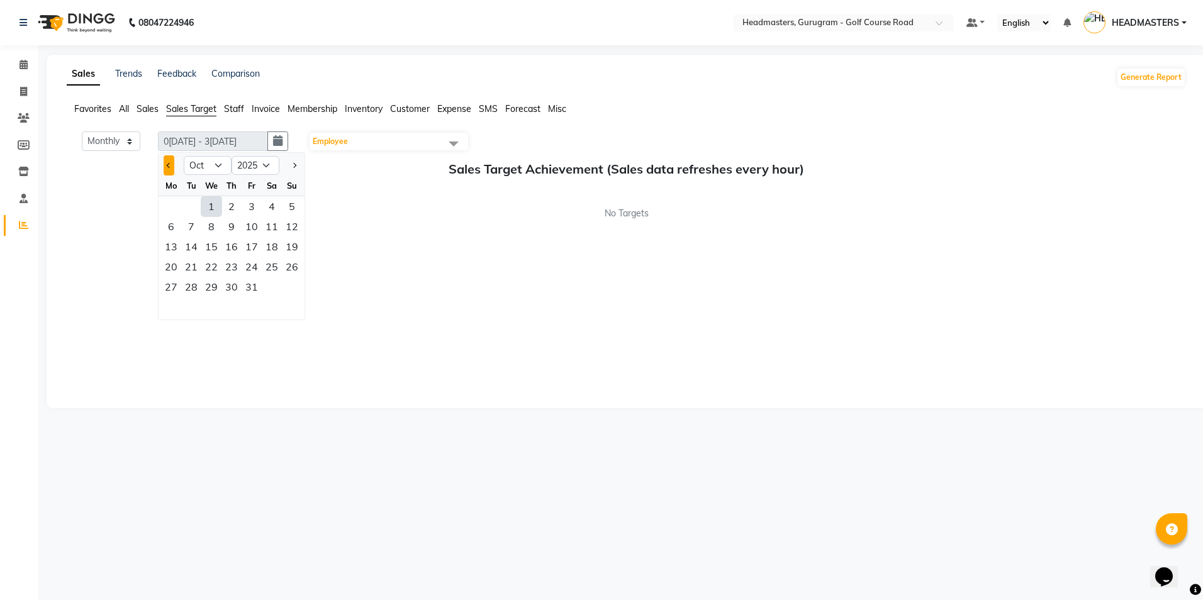
click at [172, 172] on button "Previous month" at bounding box center [169, 165] width 11 height 20
select select "9"
click at [174, 208] on div "1" at bounding box center [171, 206] width 20 height 20
type input "0[DATE] - 3[DATE]"
click at [193, 282] on div "30" at bounding box center [191, 287] width 20 height 20
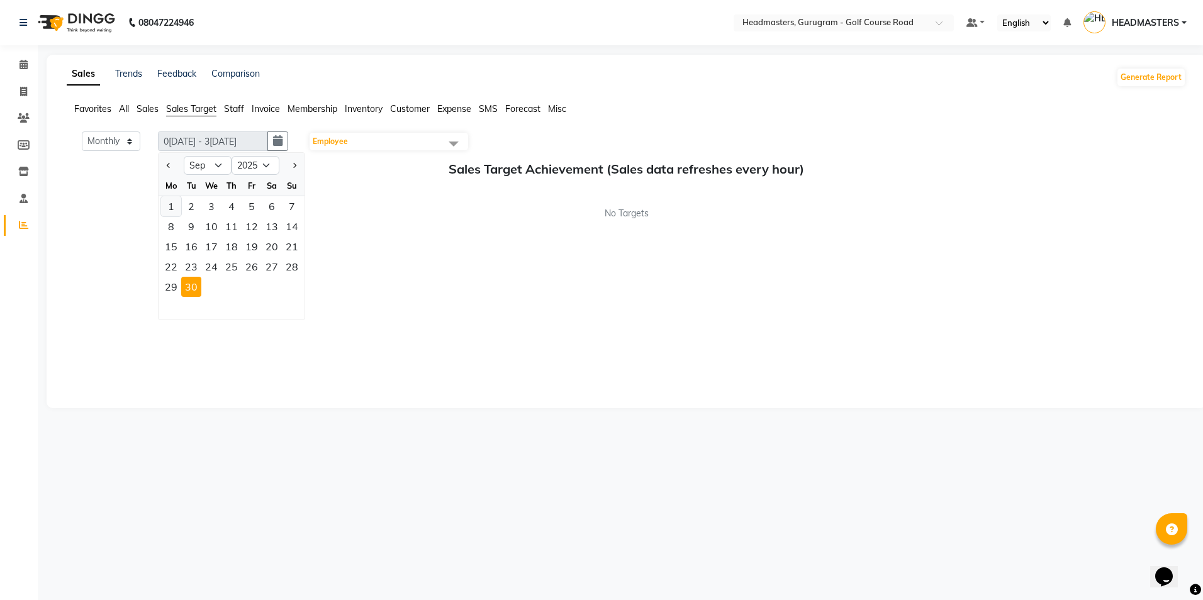
click at [173, 206] on div "1" at bounding box center [171, 206] width 20 height 20
click at [200, 287] on div "30" at bounding box center [191, 287] width 20 height 20
click at [426, 270] on div "Monthly Weekly 0[DATE] - 3[DATE] 3[DATE] Jan Feb Mar Apr May Jun [DATE] Aug Sep…" at bounding box center [626, 263] width 1119 height 264
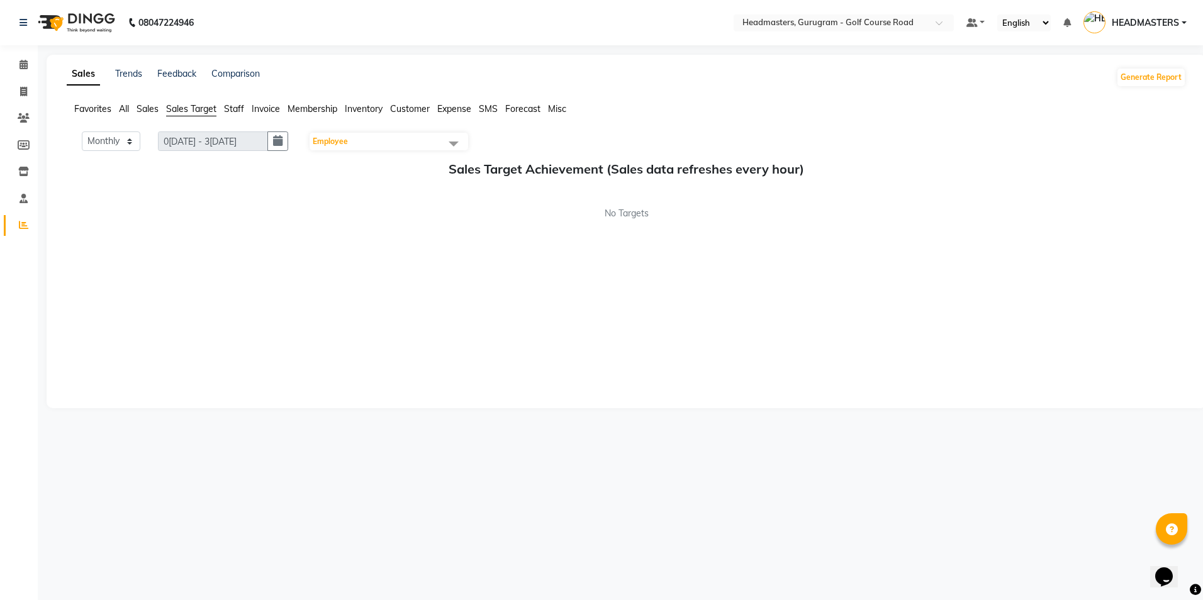
click at [146, 109] on span "Sales" at bounding box center [148, 108] width 22 height 11
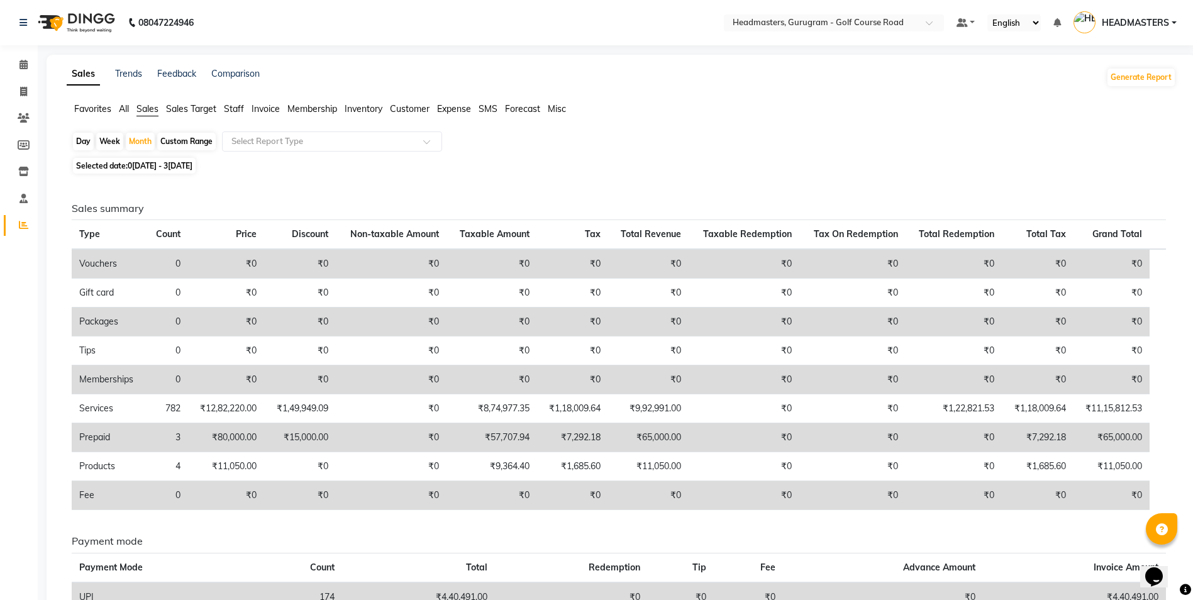
click at [137, 167] on span "0[DATE] - 3[DATE]" at bounding box center [160, 165] width 65 height 9
select select "9"
select select "2025"
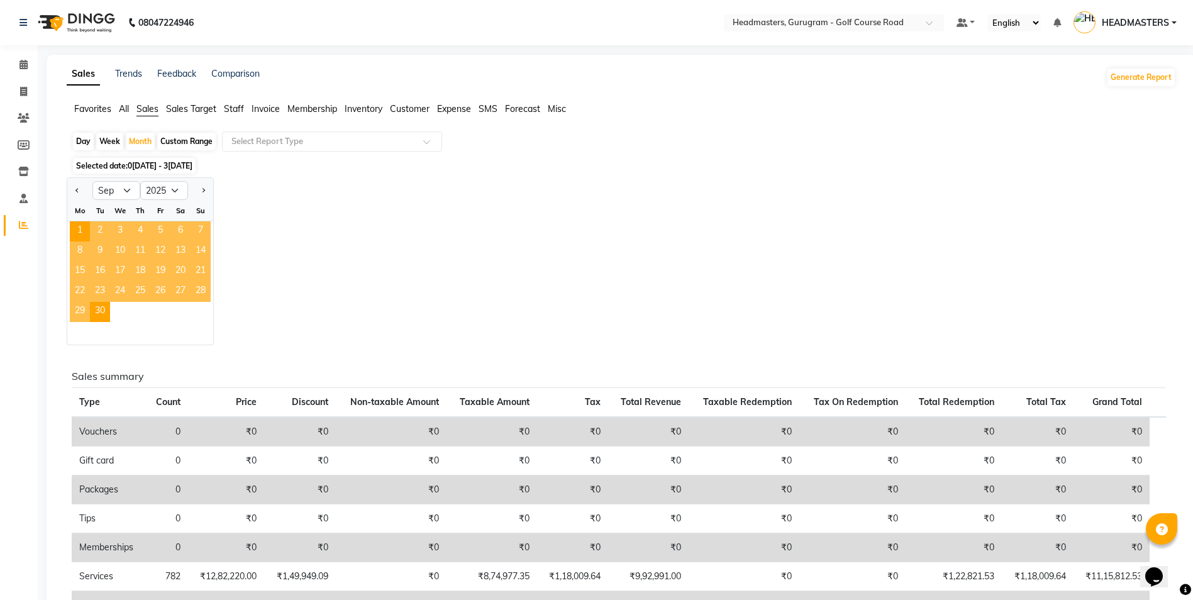
click at [126, 110] on span "All" at bounding box center [124, 108] width 10 height 11
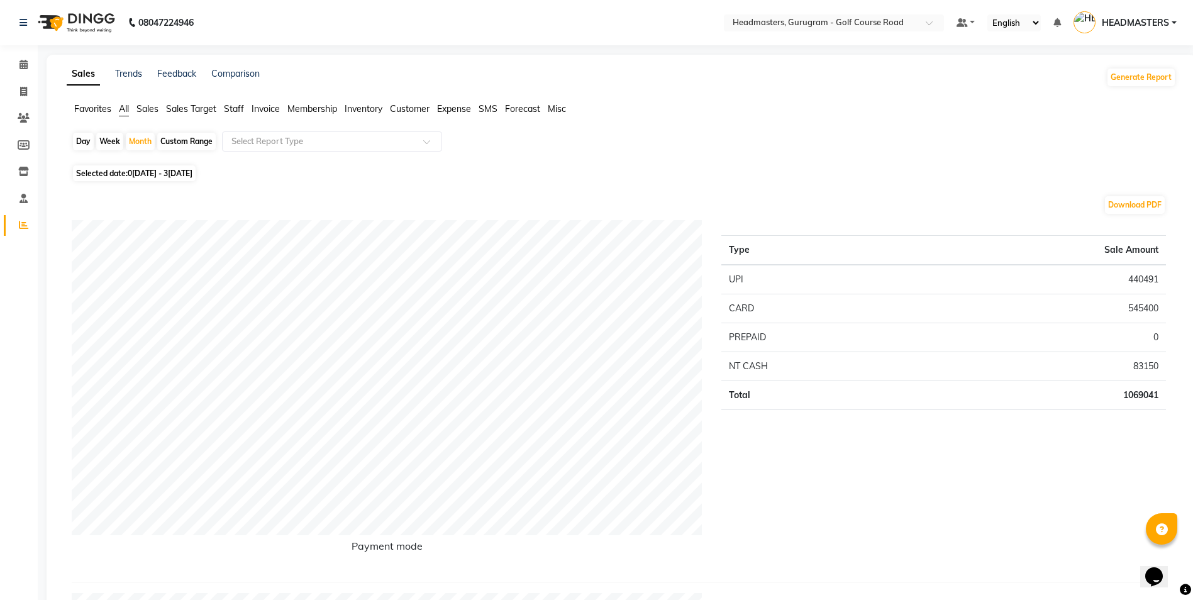
click at [179, 107] on span "Sales Target" at bounding box center [191, 108] width 50 height 11
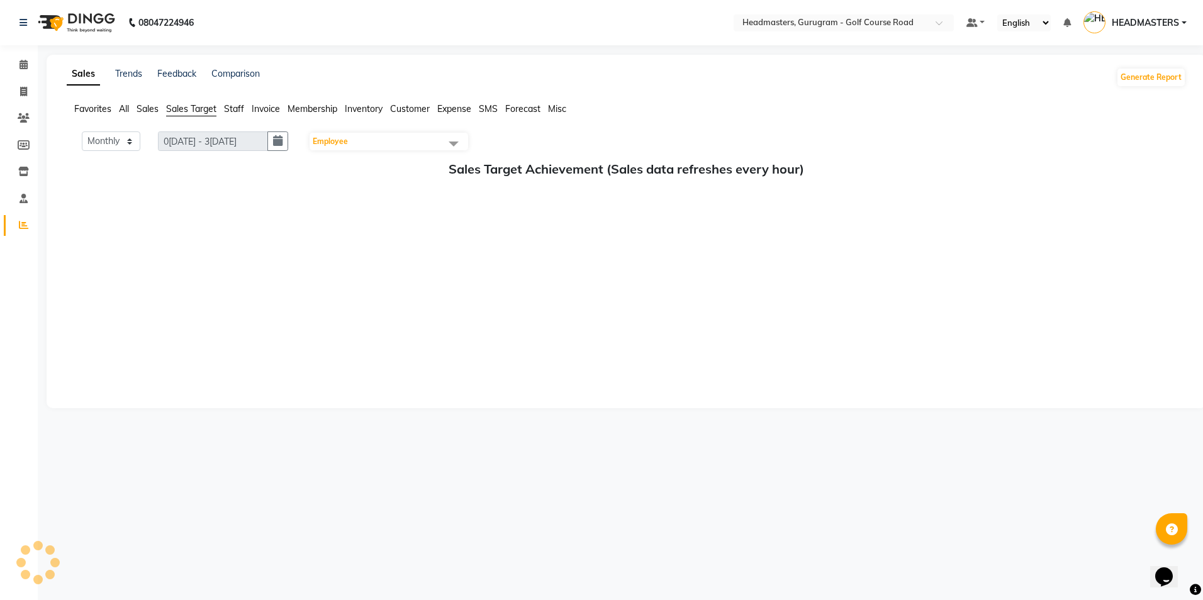
click at [327, 140] on span "Employee" at bounding box center [330, 141] width 35 height 9
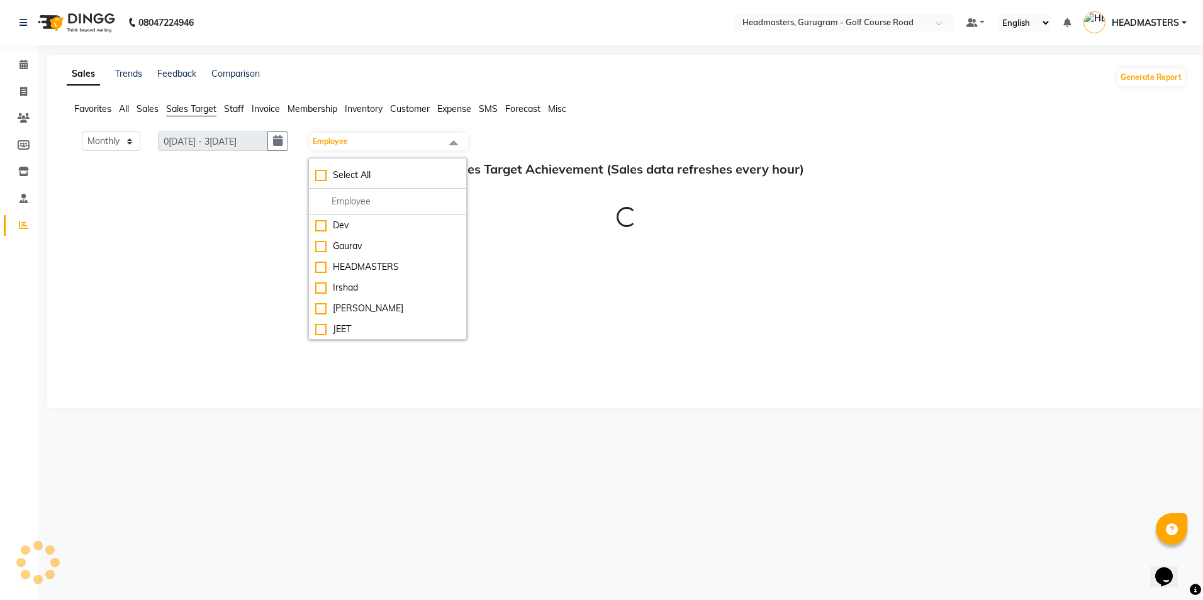
click at [237, 111] on span "Staff" at bounding box center [234, 108] width 20 height 11
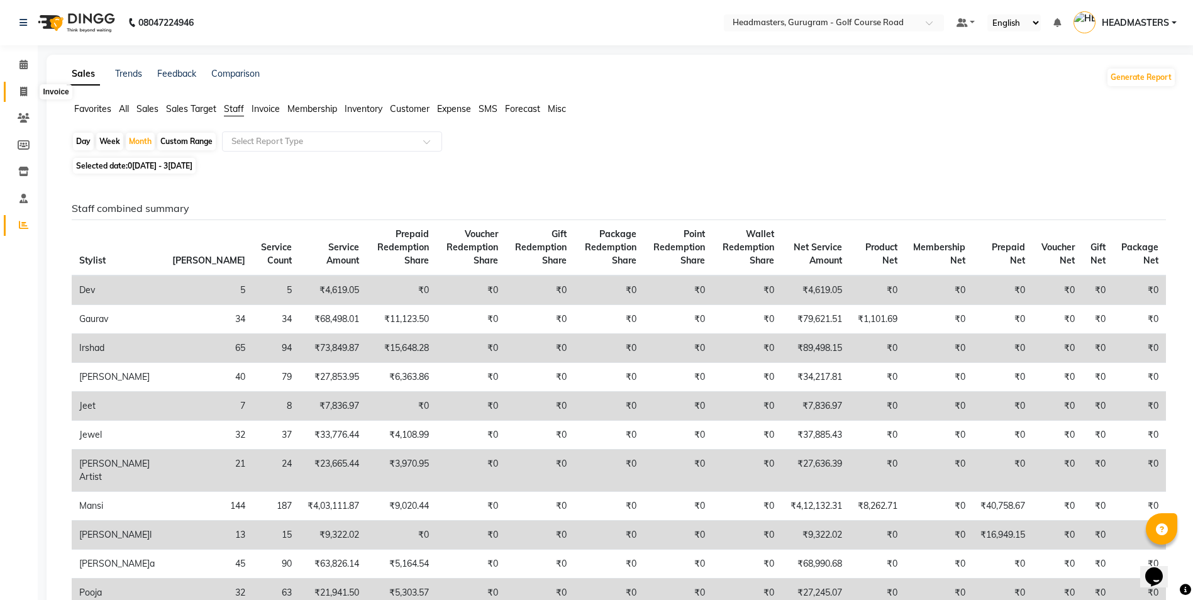
drag, startPoint x: 33, startPoint y: 87, endPoint x: 24, endPoint y: 87, distance: 8.8
click at [33, 87] on span at bounding box center [24, 92] width 22 height 14
select select "service"
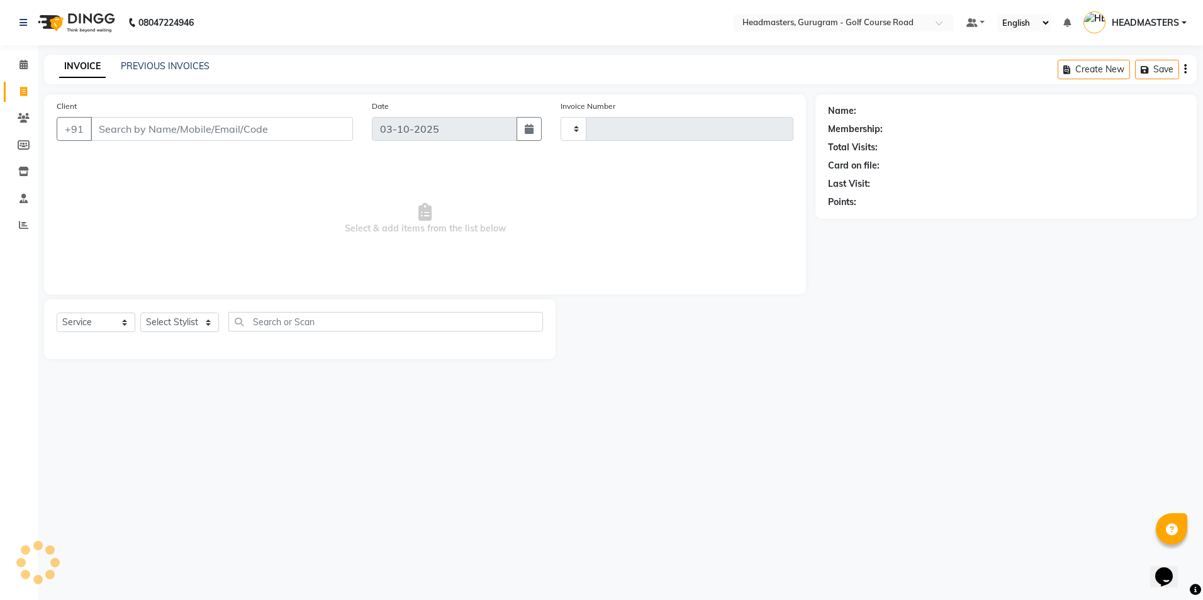
type input "2914"
select select "7134"
click at [106, 133] on input "Client" at bounding box center [222, 129] width 262 height 24
click at [14, 113] on span at bounding box center [24, 118] width 22 height 14
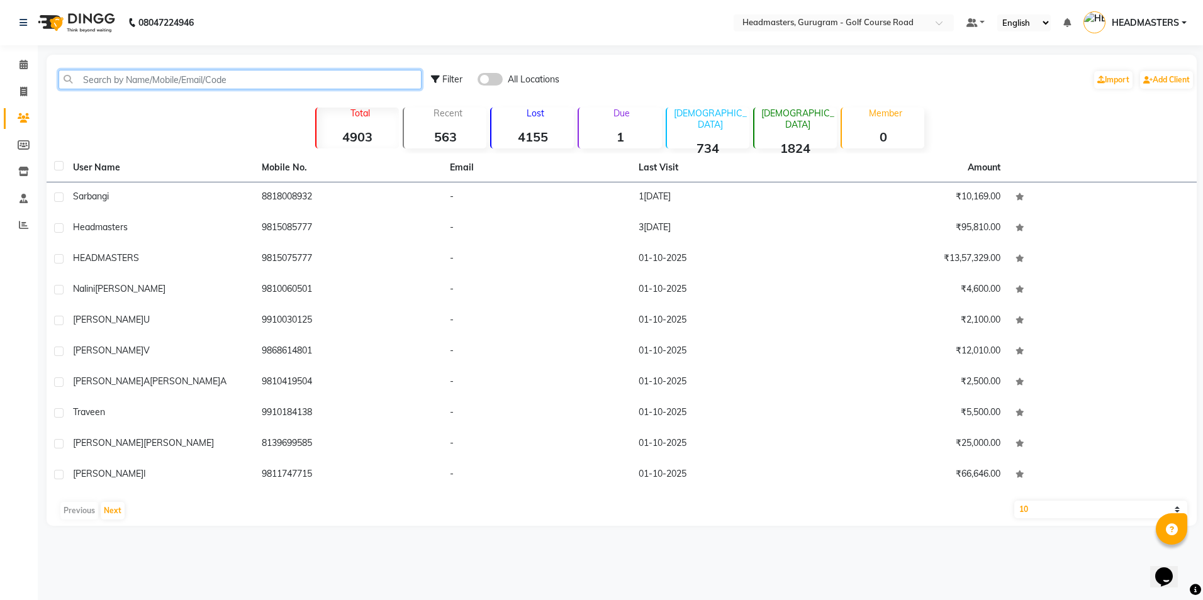
click at [81, 74] on input "text" at bounding box center [240, 80] width 363 height 20
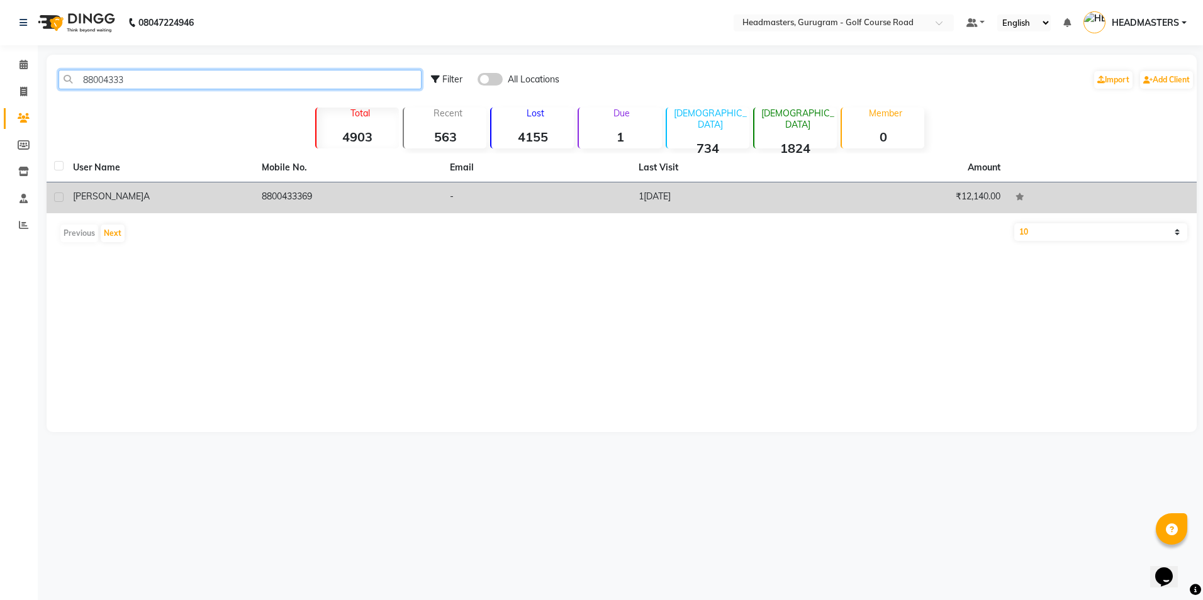
type input "88004333"
click at [291, 196] on td "8800433369" at bounding box center [348, 197] width 189 height 31
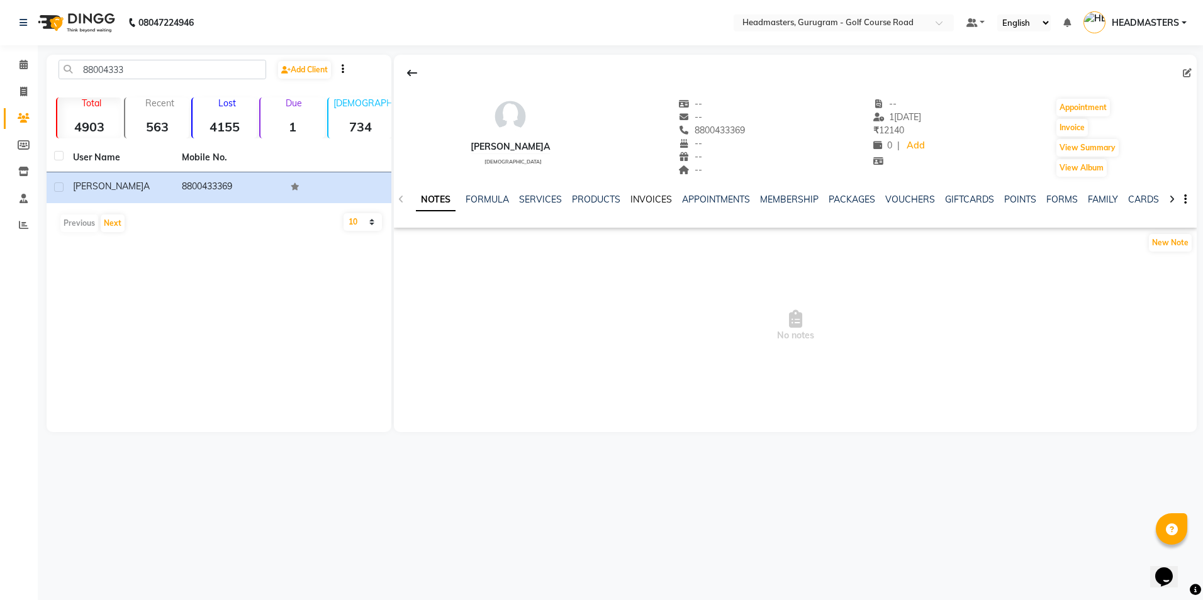
click at [641, 198] on link "INVOICES" at bounding box center [651, 199] width 42 height 11
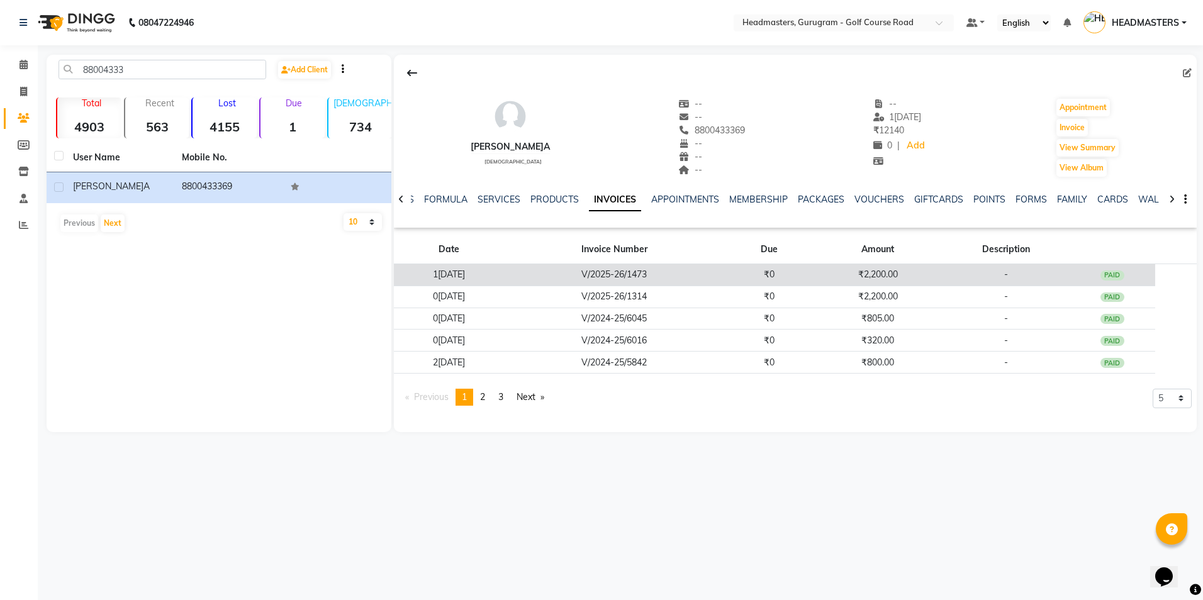
click at [647, 282] on td "V/2025-26/1473" at bounding box center [613, 275] width 221 height 22
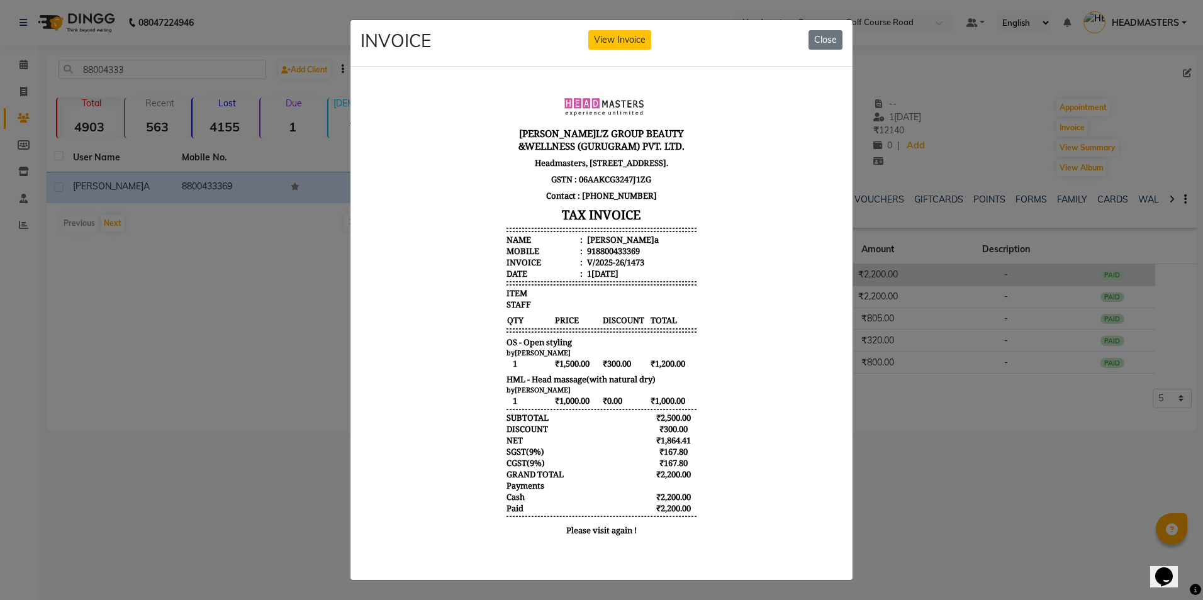
scroll to position [10, 0]
click at [808, 33] on button "Close" at bounding box center [825, 40] width 34 height 20
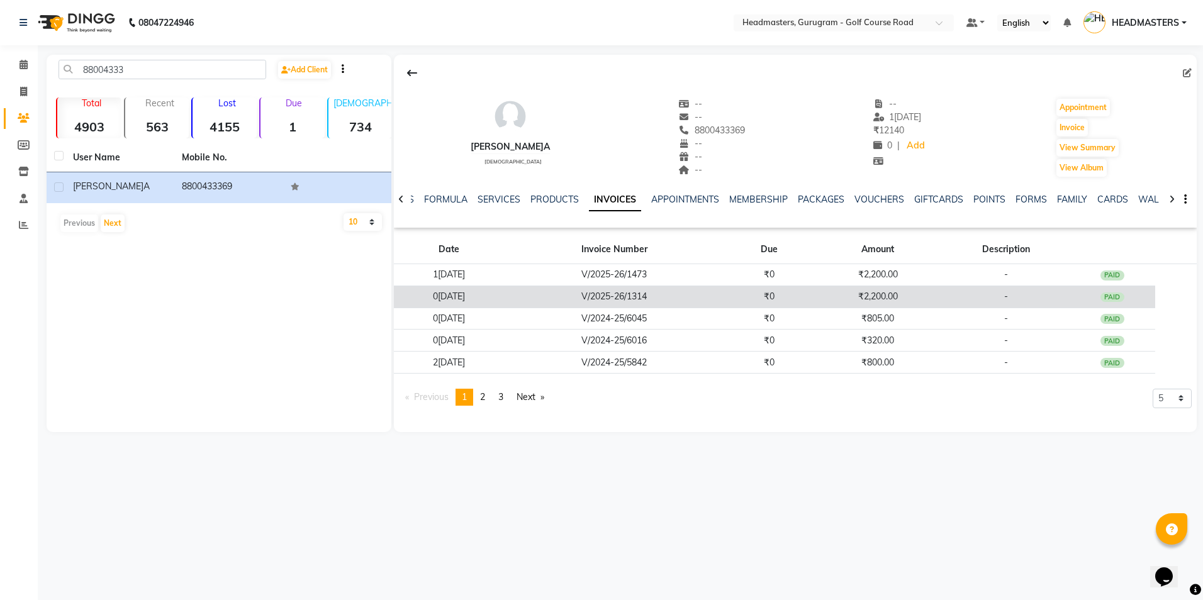
click at [835, 300] on td "₹2,200.00" at bounding box center [878, 297] width 130 height 22
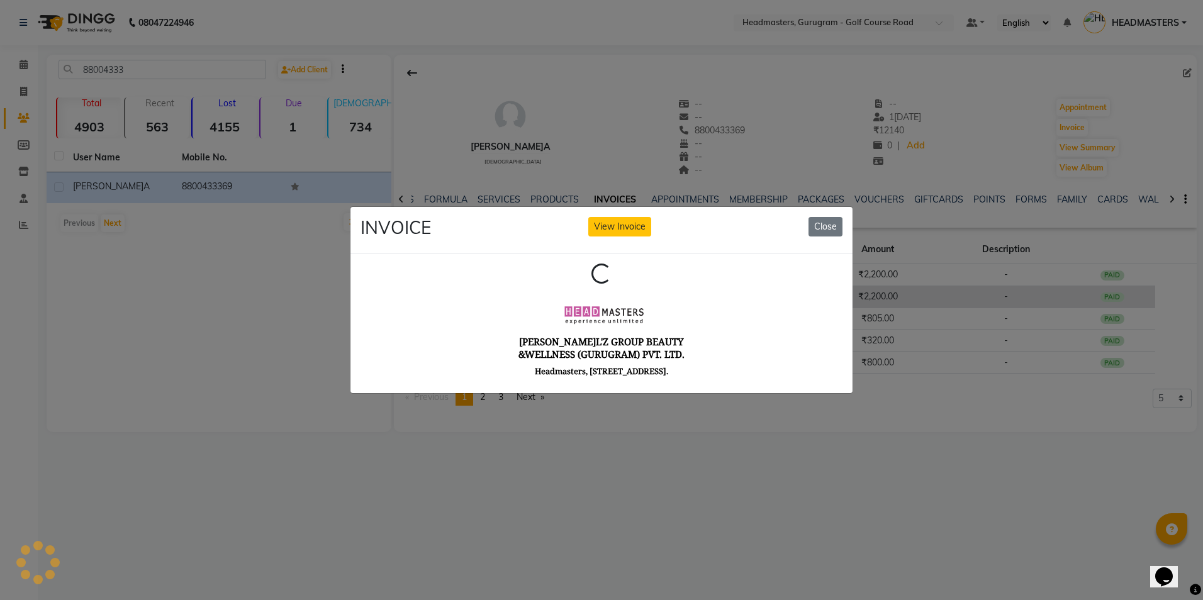
scroll to position [0, 0]
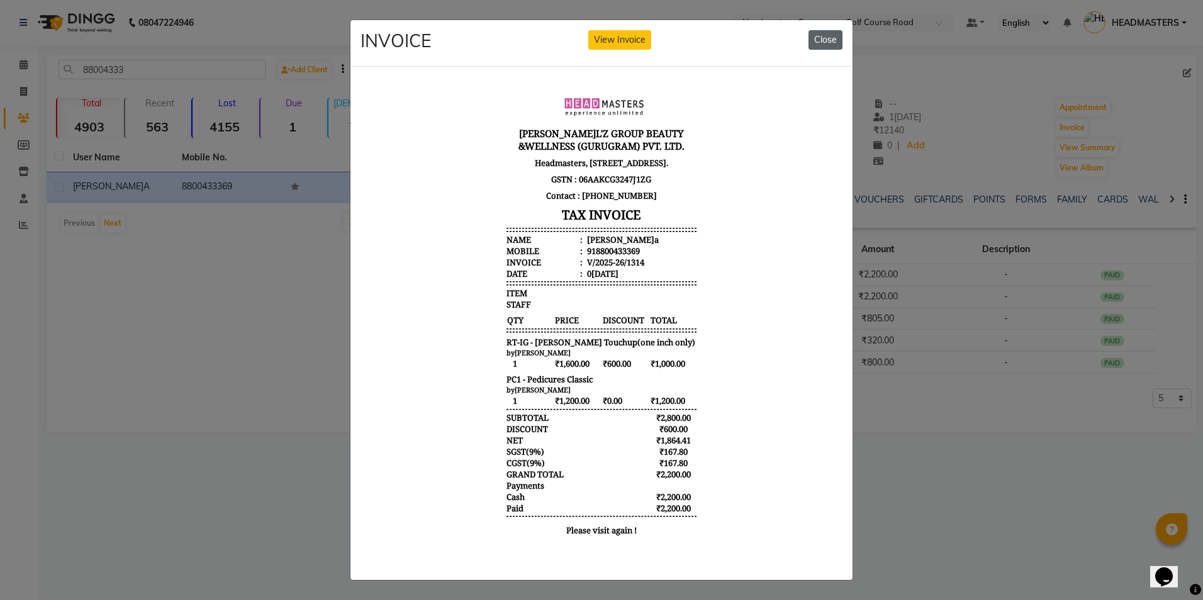
click at [825, 36] on button "Close" at bounding box center [825, 40] width 34 height 20
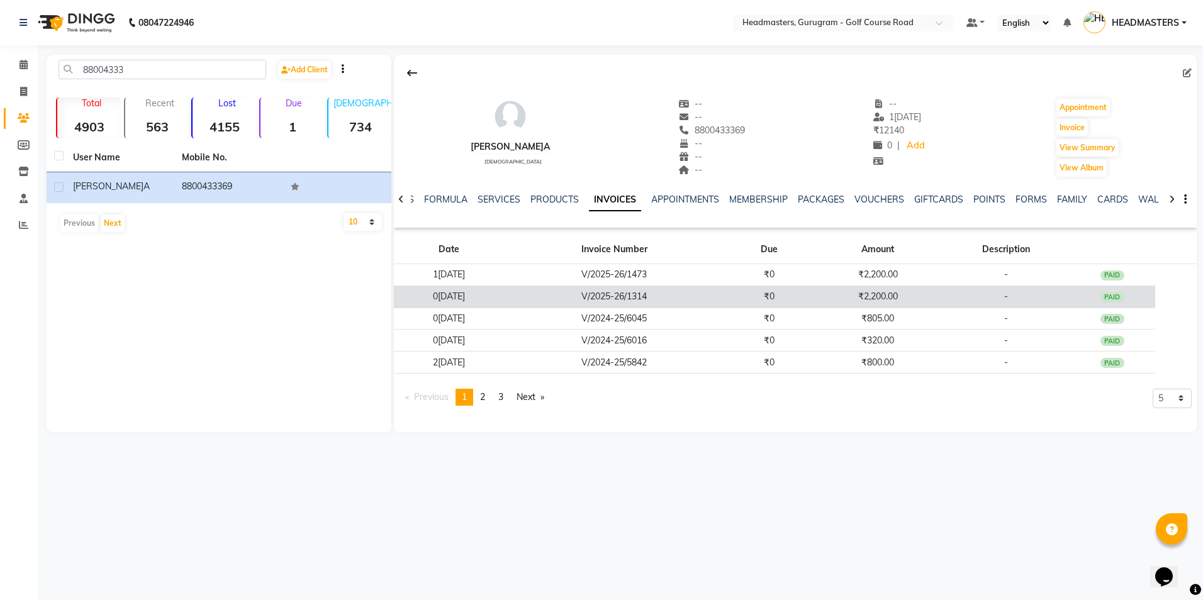
click at [774, 296] on td "₹0" at bounding box center [768, 297] width 87 height 22
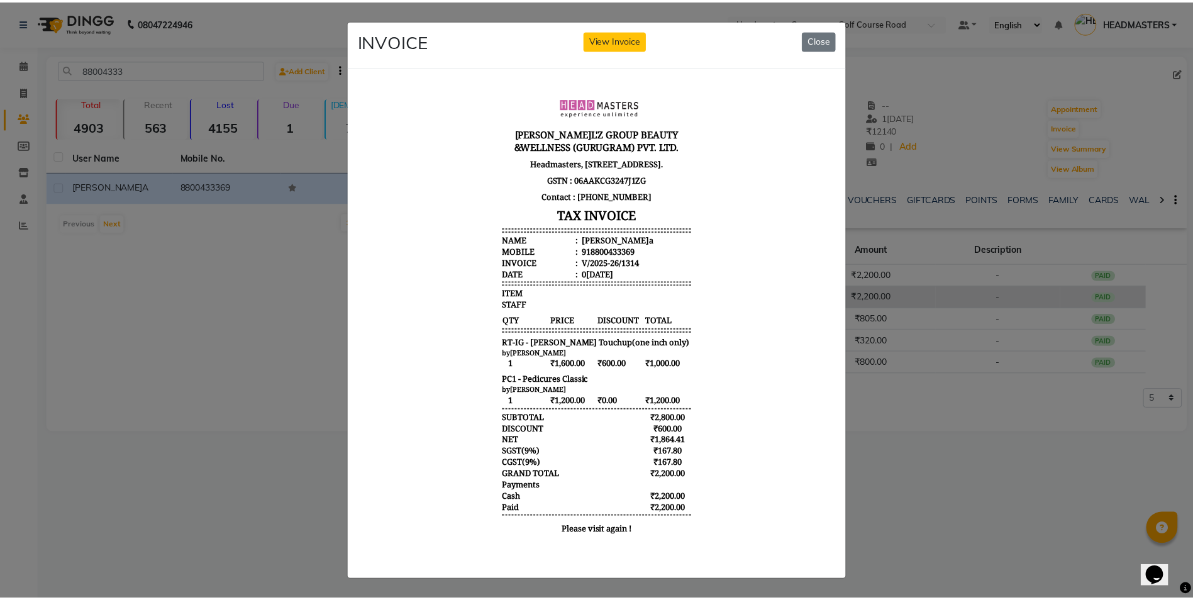
scroll to position [10, 0]
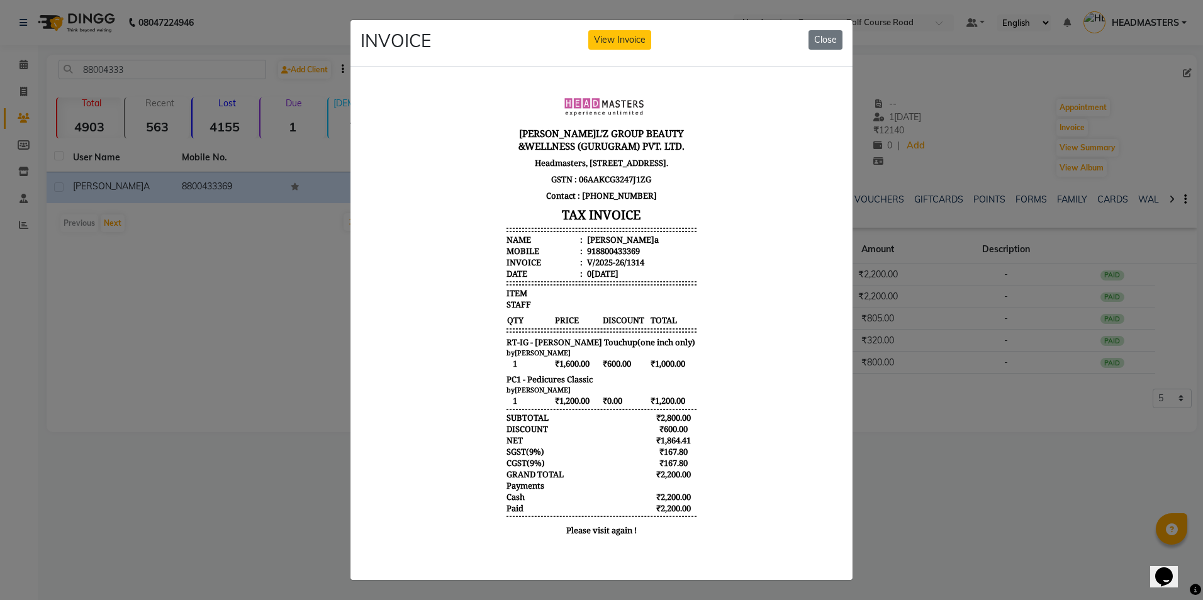
click at [125, 332] on ngb-modal-window "INVOICE View Invoice Close" at bounding box center [601, 300] width 1203 height 600
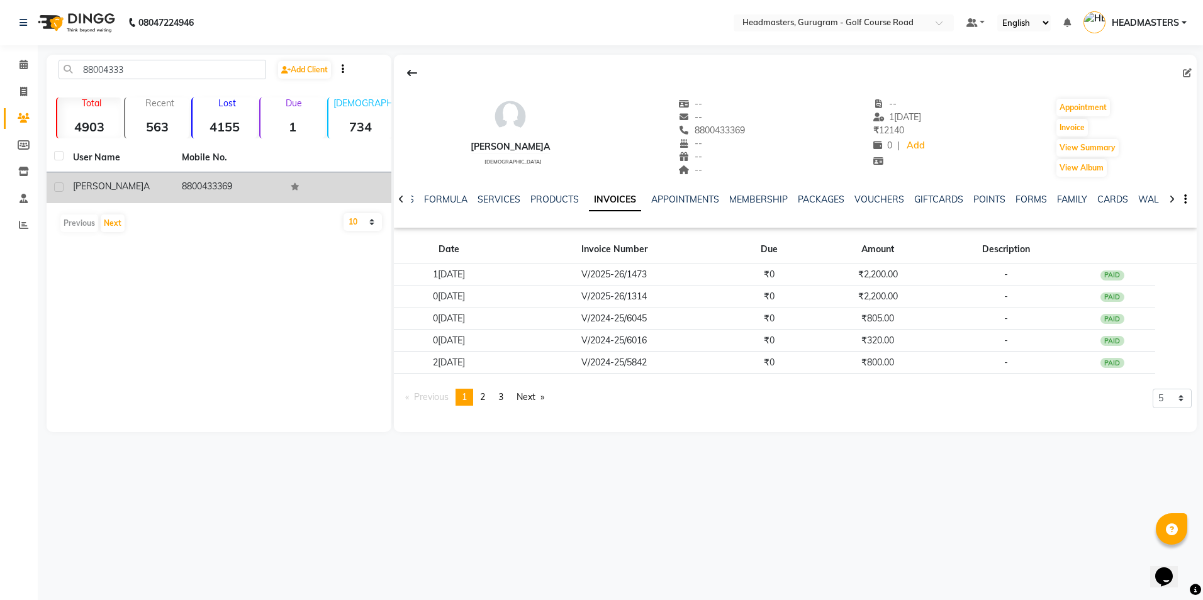
drag, startPoint x: 242, startPoint y: 188, endPoint x: 182, endPoint y: 189, distance: 59.2
click at [182, 189] on td "8800433369" at bounding box center [228, 187] width 109 height 31
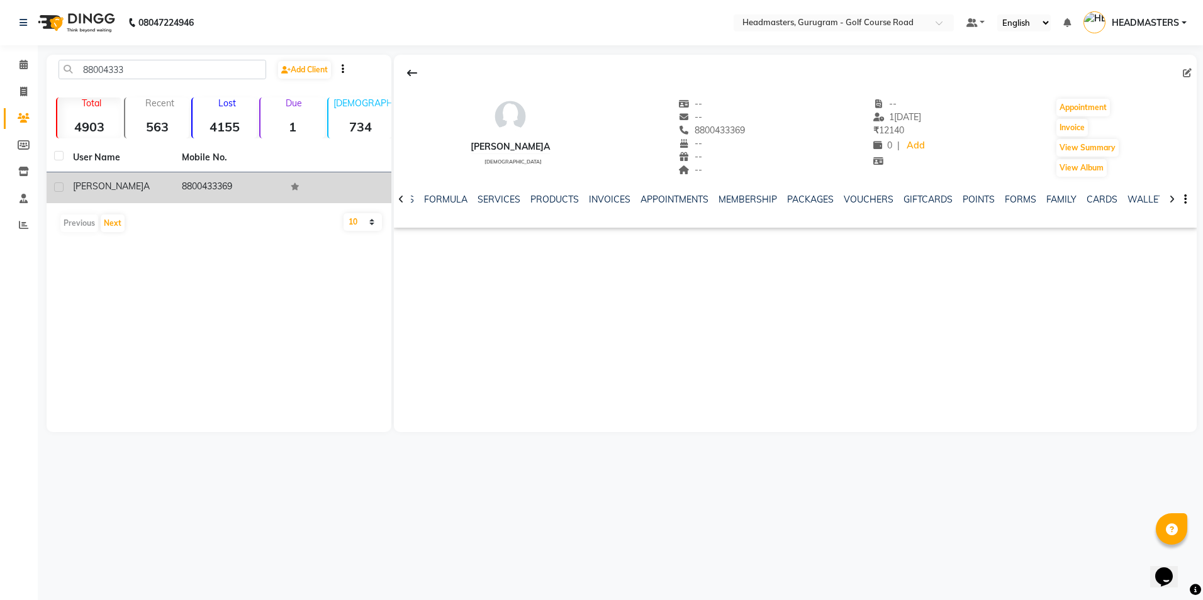
drag, startPoint x: 182, startPoint y: 189, endPoint x: 191, endPoint y: 189, distance: 8.8
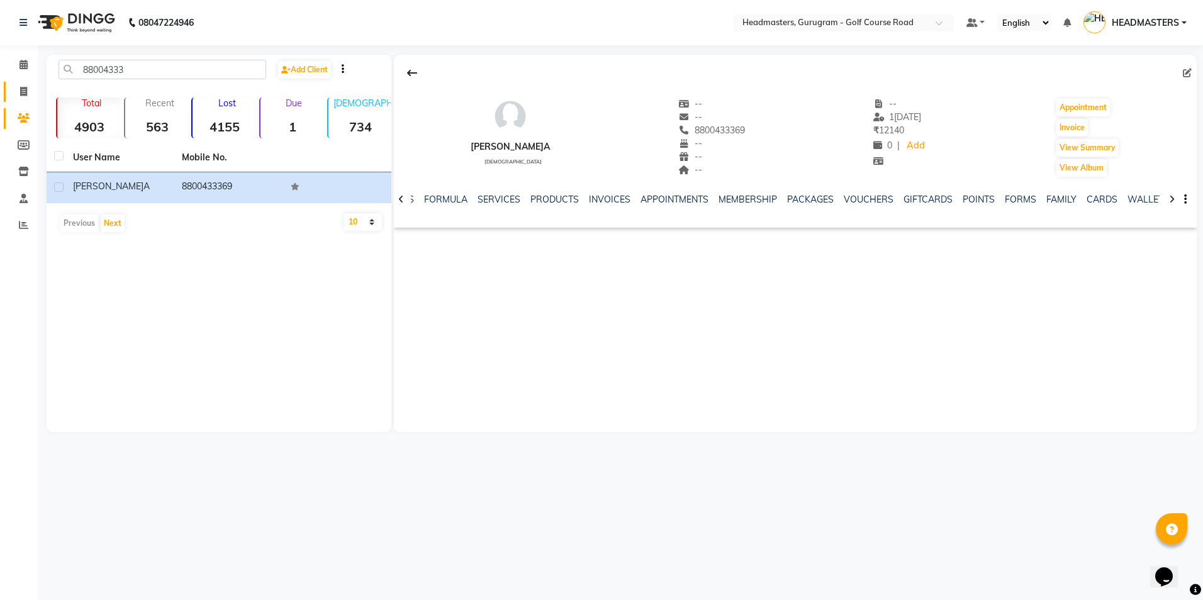
click at [8, 93] on link "Invoice" at bounding box center [19, 92] width 30 height 21
select select "service"
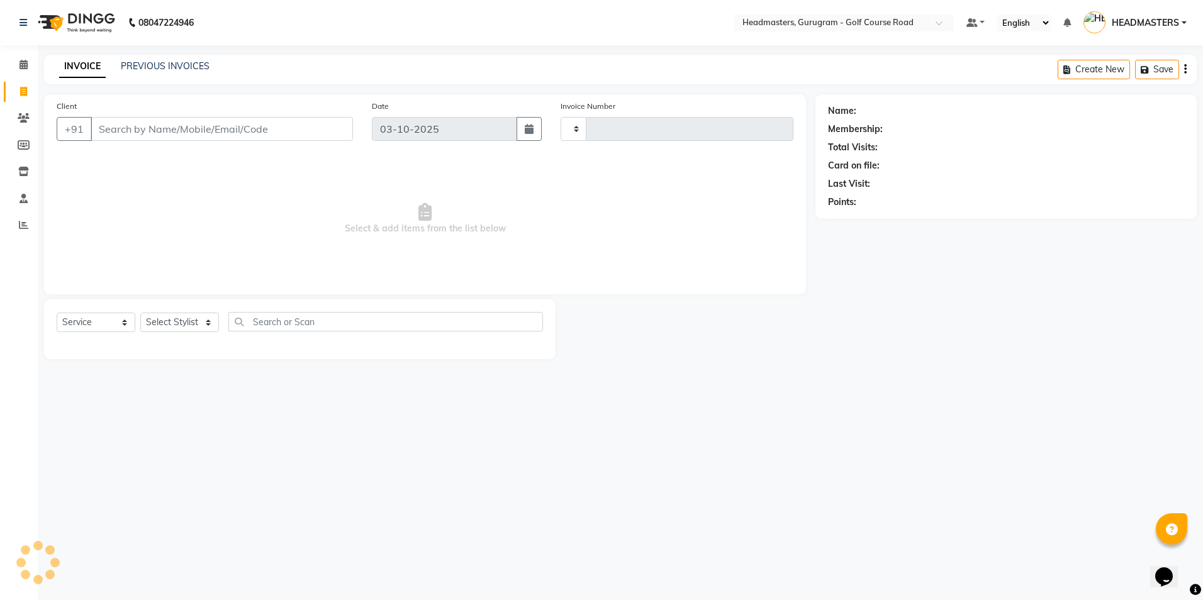
type input "2914"
select select "7134"
click at [96, 126] on input "Client" at bounding box center [222, 129] width 262 height 24
type input "8800433369"
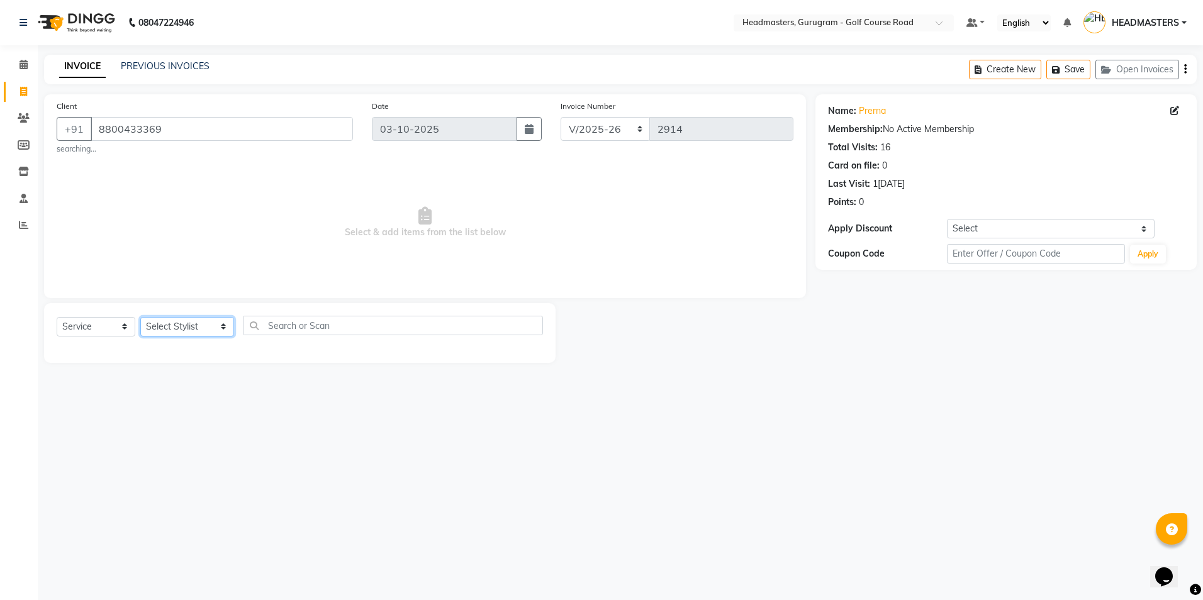
click at [165, 326] on select "Select Stylist Dev Gaurav HEADMASTERS[PERSON_NAME] Artist [PERSON_NAME]a Pooja …" at bounding box center [187, 327] width 94 height 20
select select "85246"
click at [140, 317] on select "Select Stylist Dev Gaurav HEADMASTERS[PERSON_NAME] Artist [PERSON_NAME]a Pooja …" at bounding box center [187, 327] width 94 height 20
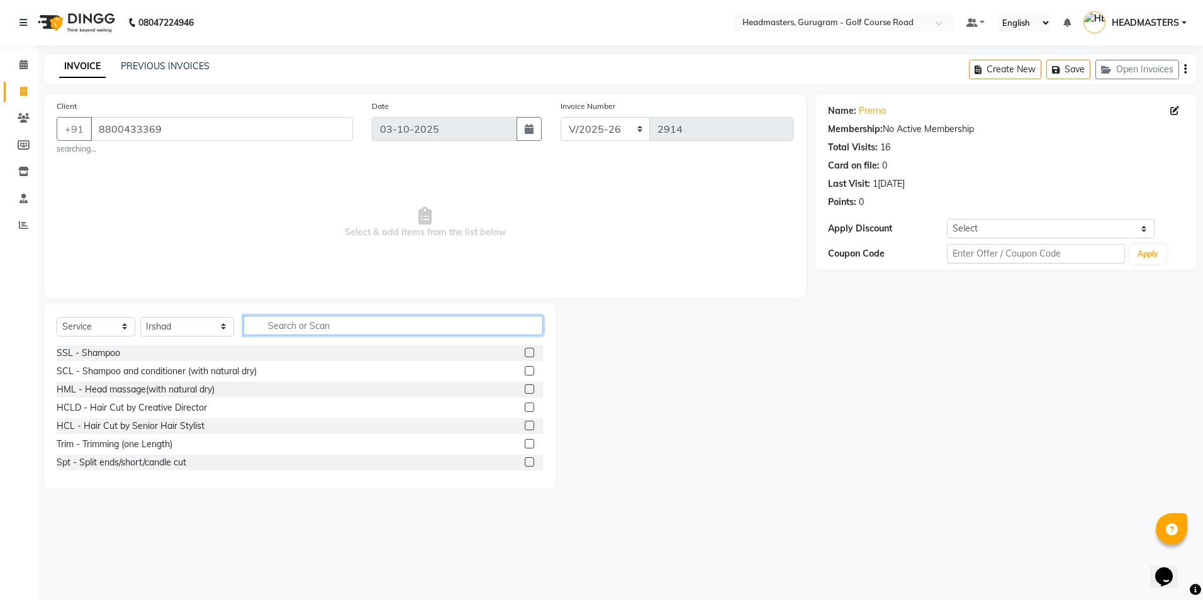
click at [259, 330] on input "text" at bounding box center [392, 326] width 299 height 20
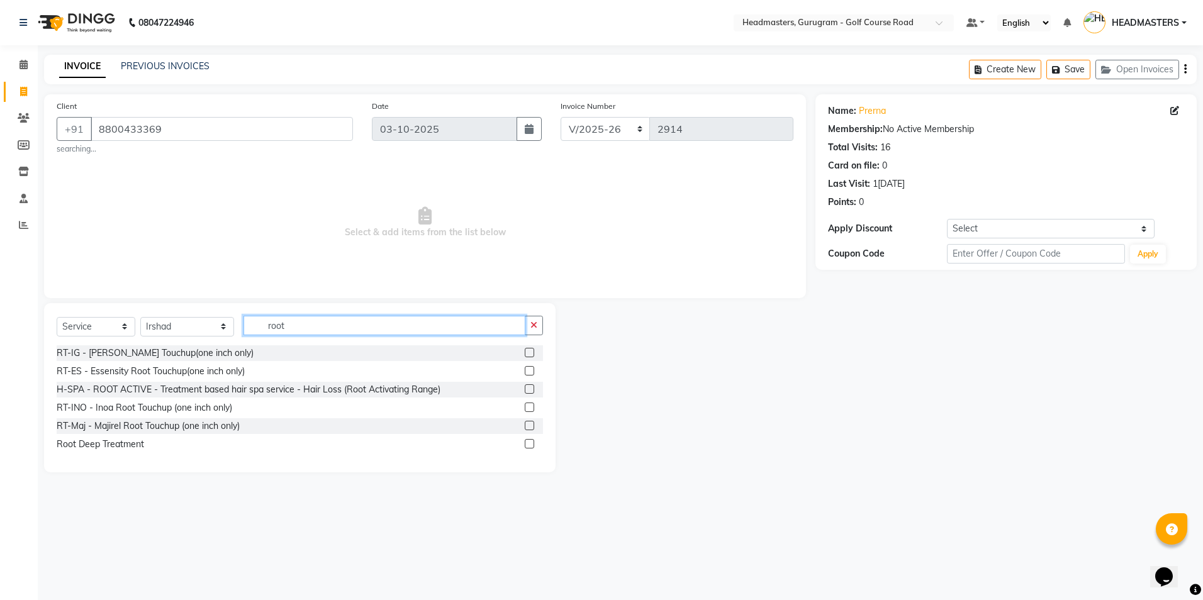
type input "root"
click at [531, 354] on label at bounding box center [529, 352] width 9 height 9
click at [531, 354] on input "checkbox" at bounding box center [529, 353] width 8 height 8
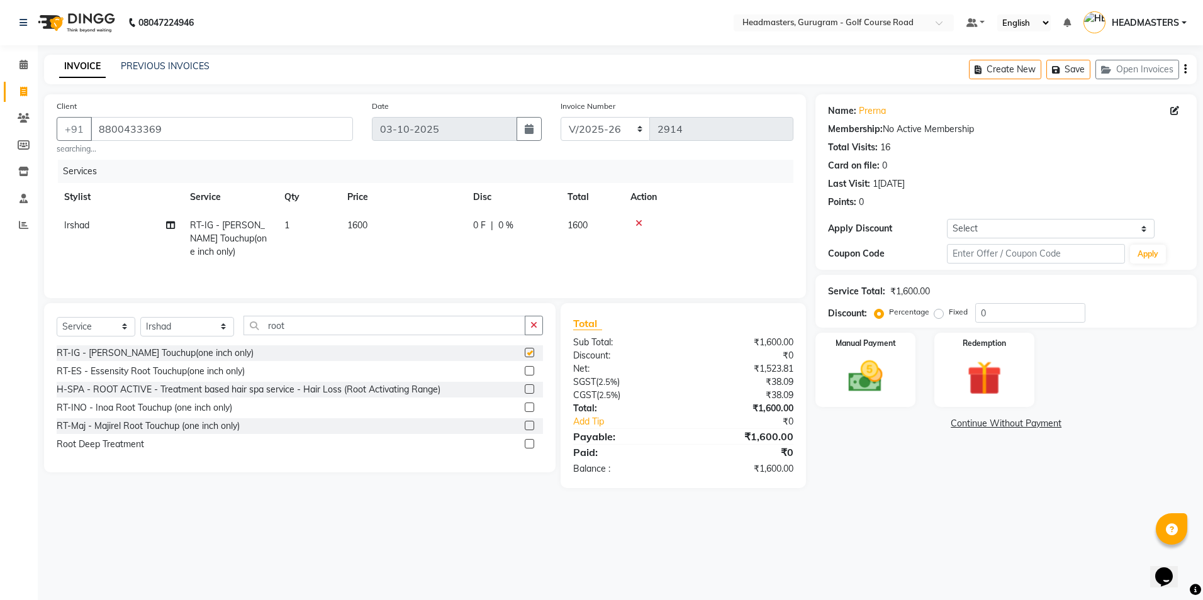
checkbox input "false"
click at [505, 230] on span "0 %" at bounding box center [505, 225] width 15 height 13
select select "85246"
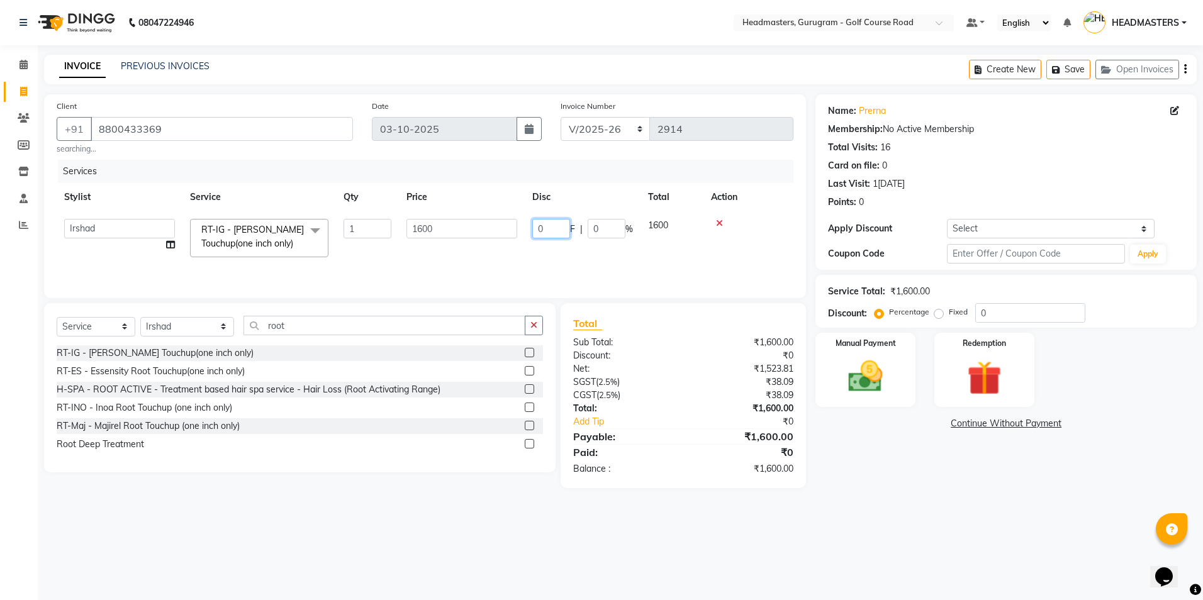
click at [566, 233] on input "0" at bounding box center [551, 229] width 38 height 20
type input "600"
click at [629, 252] on tr "Dev Gaurav HEADMASTERS [PERSON_NAME] Artist [PERSON_NAME]a Pooja [PERSON_NAME]r…" at bounding box center [425, 237] width 737 height 53
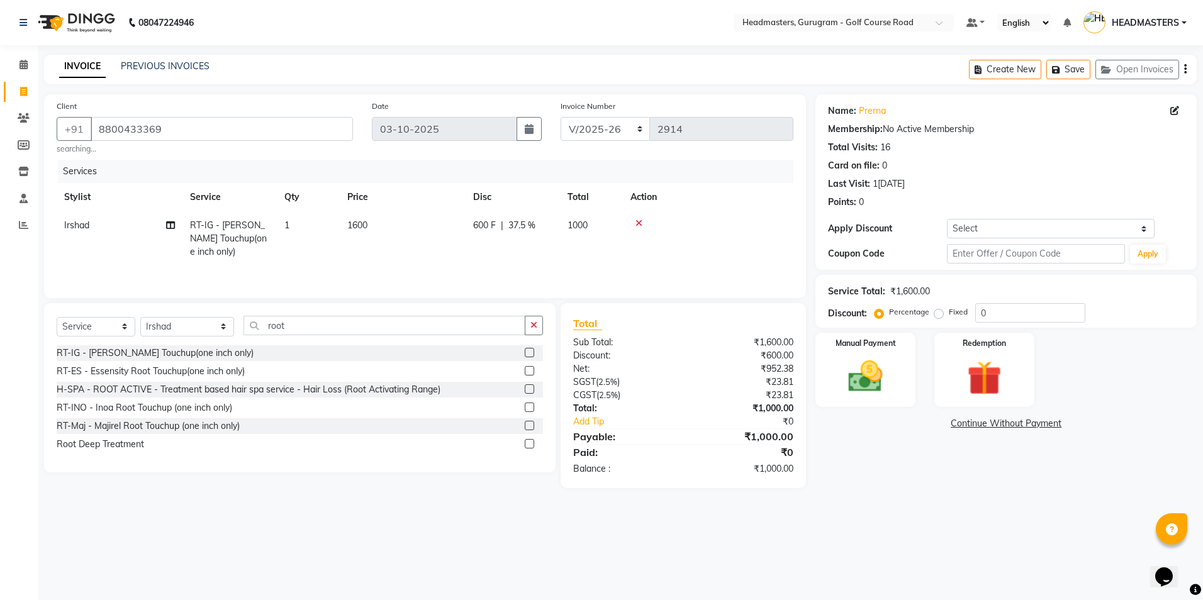
click at [637, 223] on icon at bounding box center [638, 223] width 7 height 9
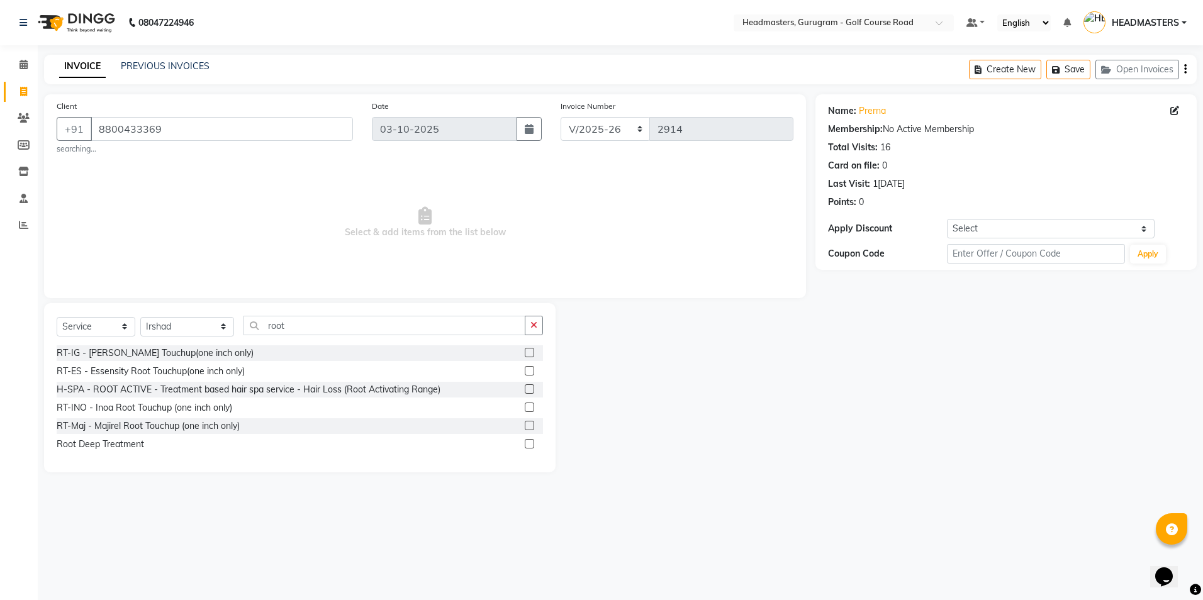
click at [529, 428] on label at bounding box center [529, 425] width 9 height 9
click at [529, 428] on input "checkbox" at bounding box center [529, 426] width 8 height 8
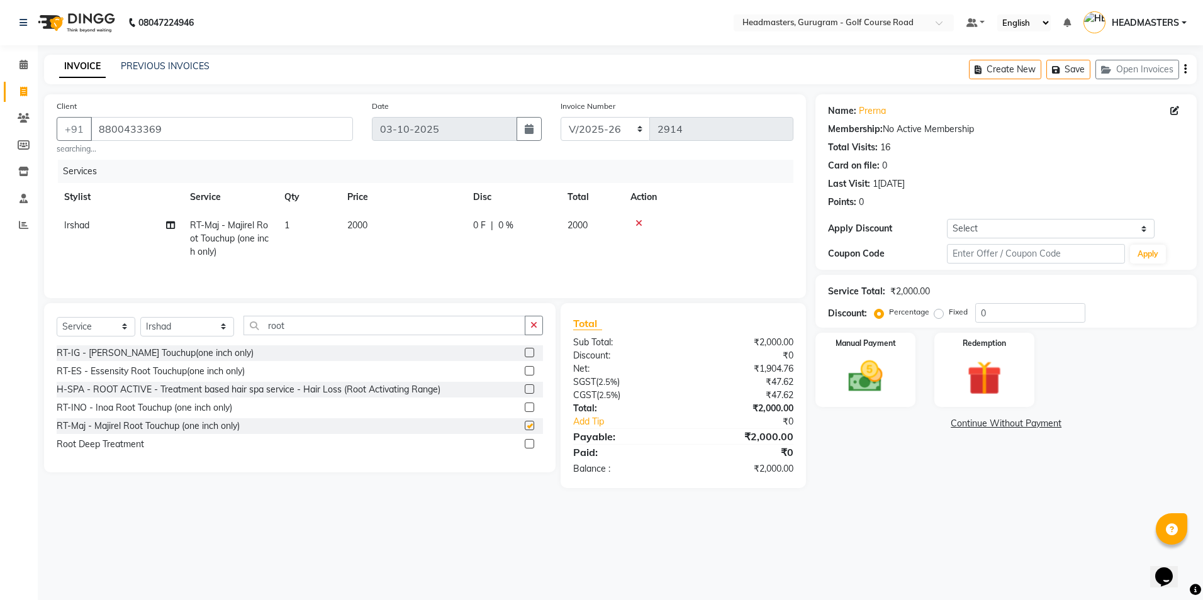
checkbox input "false"
click at [513, 221] on div "0 F | 0 %" at bounding box center [512, 225] width 79 height 13
select select "85246"
click at [560, 233] on input "0" at bounding box center [551, 229] width 38 height 20
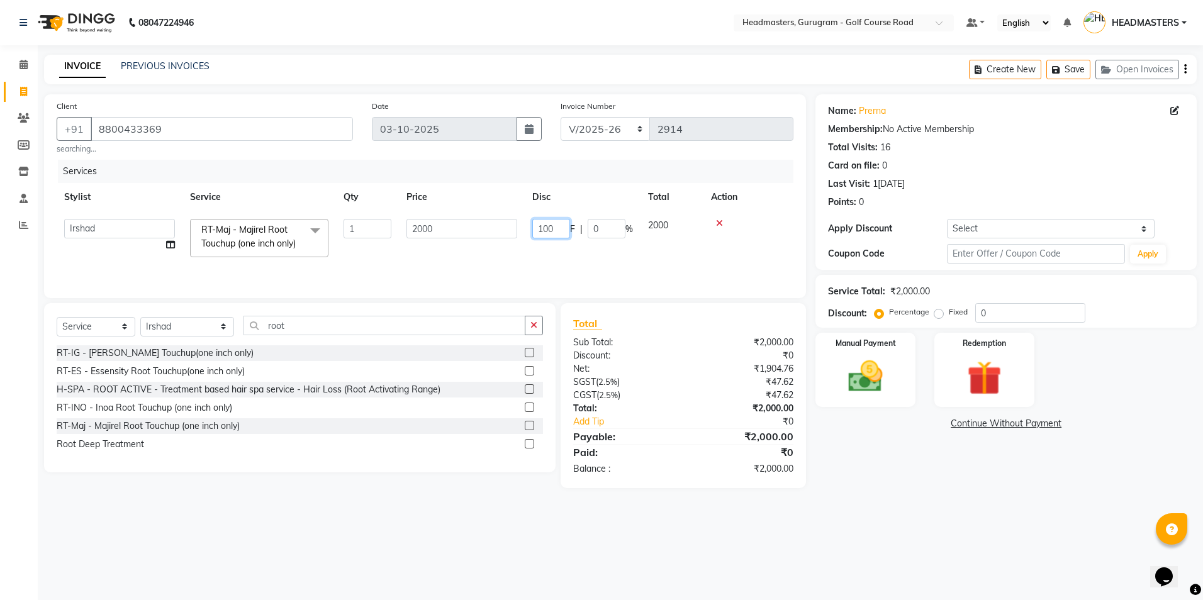
type input "1000"
click at [584, 266] on div "Services Stylist Service Qty Price Disc Total Action Dev Gaurav HEADMASTERS [PE…" at bounding box center [425, 223] width 737 height 126
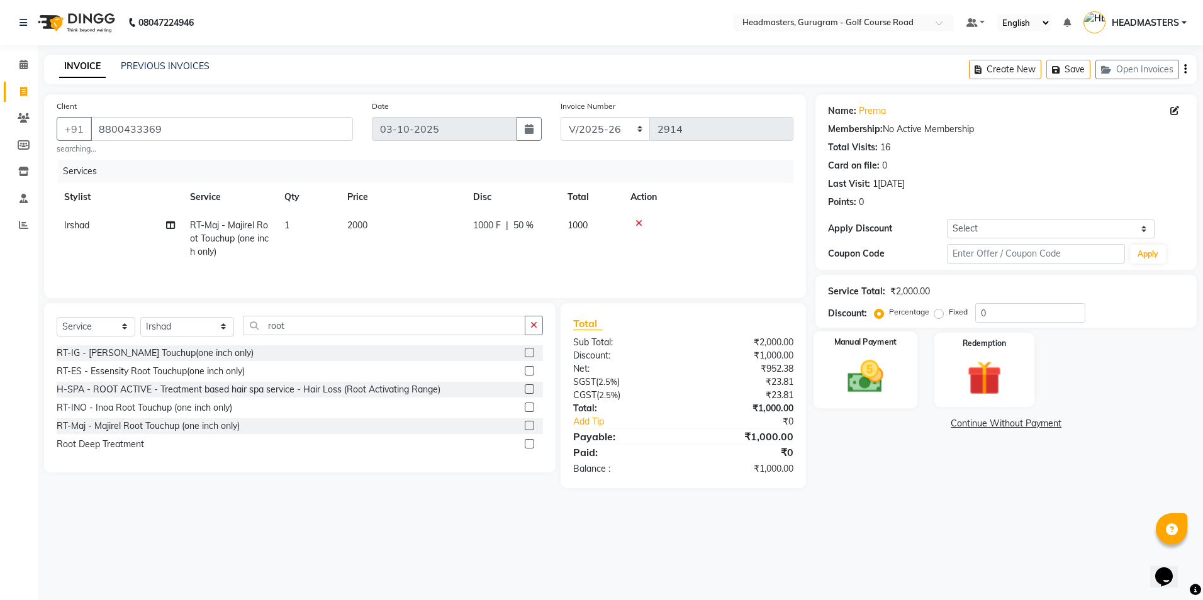
click at [860, 362] on img at bounding box center [865, 377] width 59 height 42
click at [1027, 427] on span "Cash" at bounding box center [1037, 424] width 24 height 14
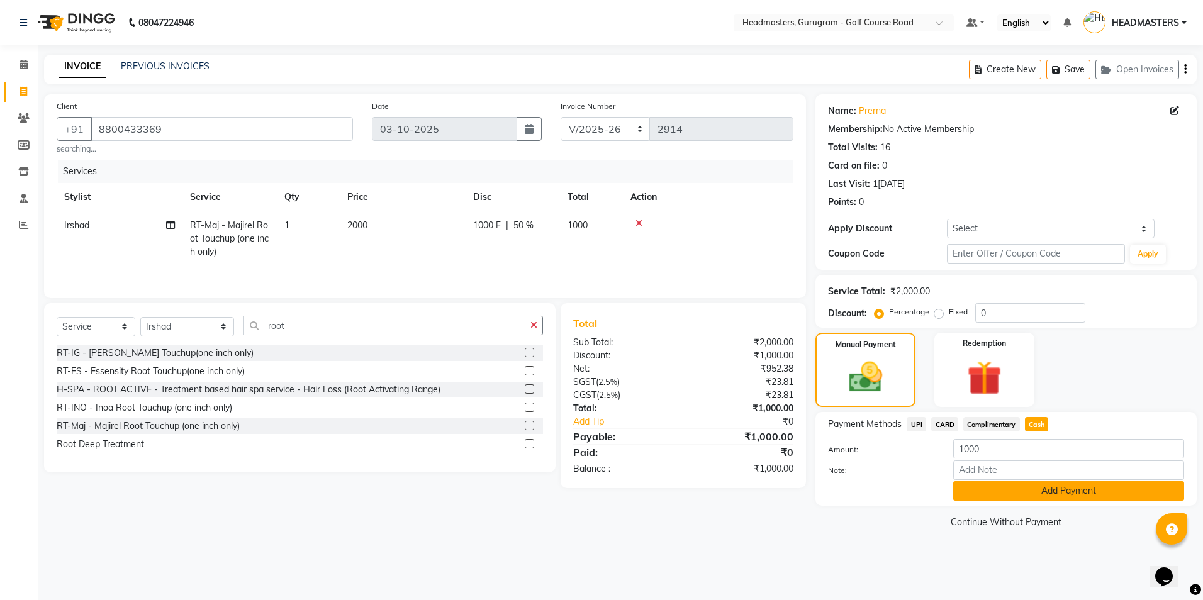
click at [1028, 491] on button "Add Payment" at bounding box center [1068, 491] width 231 height 20
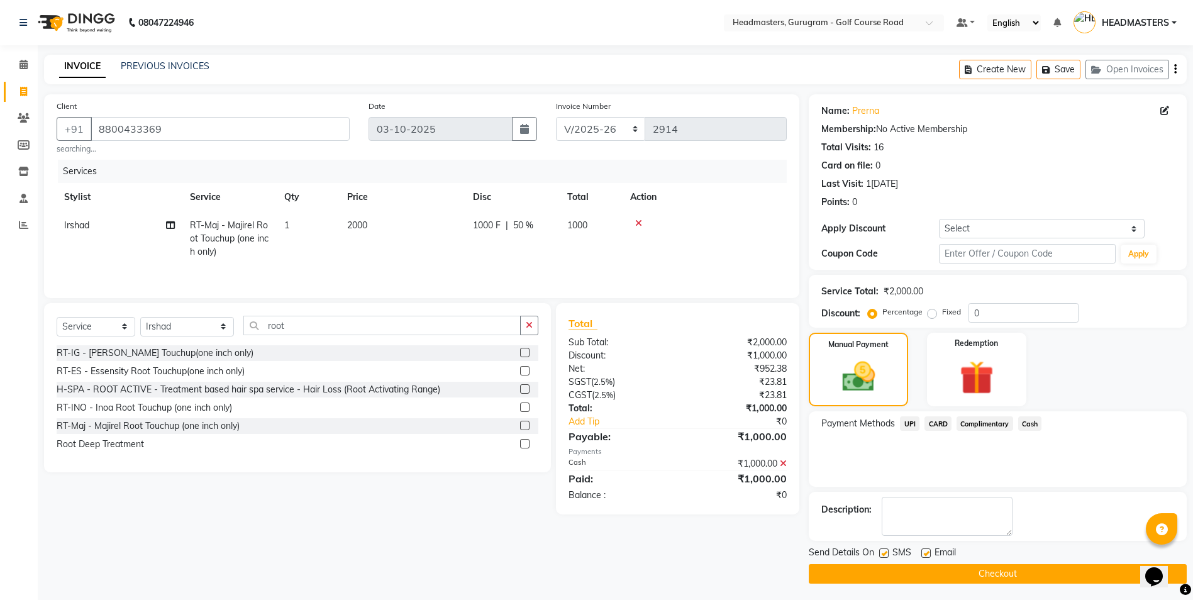
click at [974, 569] on button "Checkout" at bounding box center [998, 574] width 378 height 20
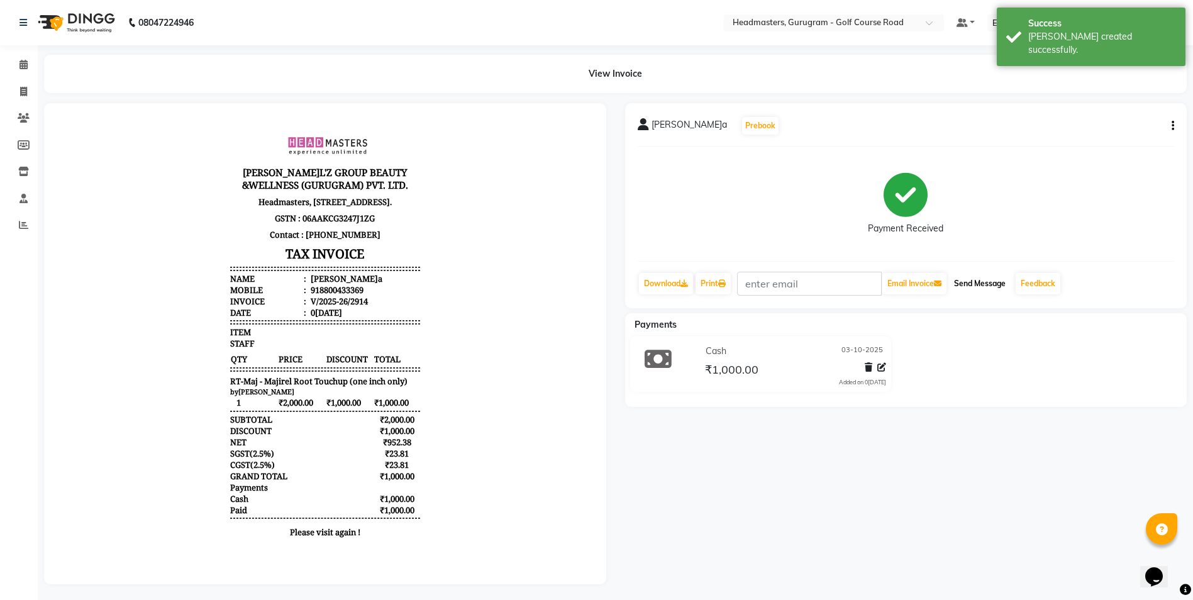
click at [983, 284] on button "Send Message" at bounding box center [980, 283] width 62 height 21
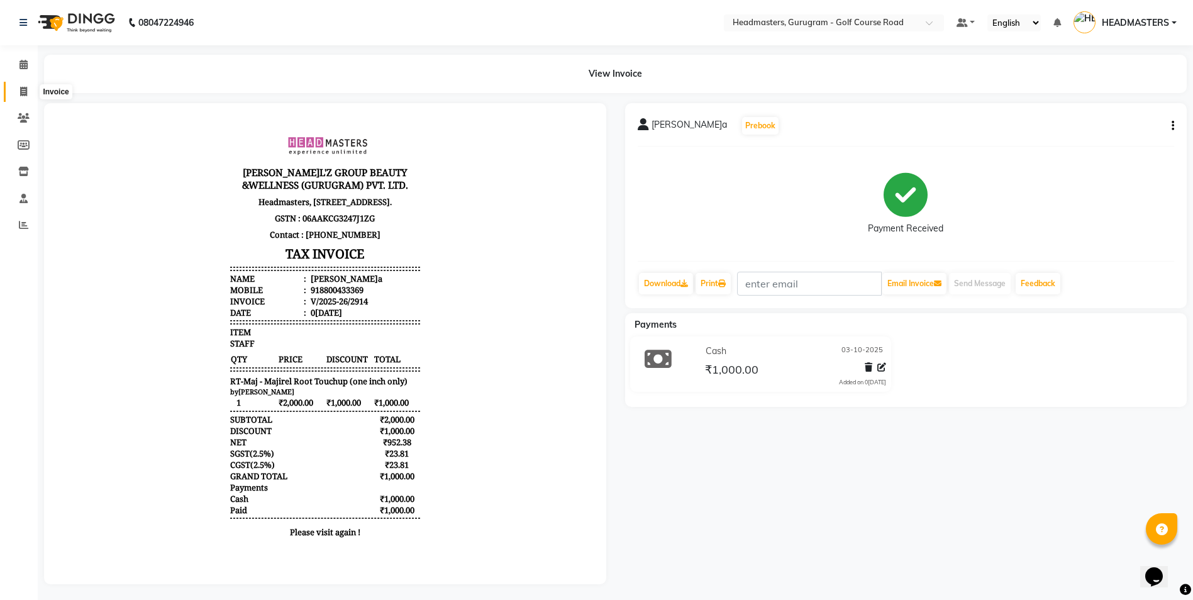
click at [19, 89] on span at bounding box center [24, 92] width 22 height 14
select select "7134"
select select "service"
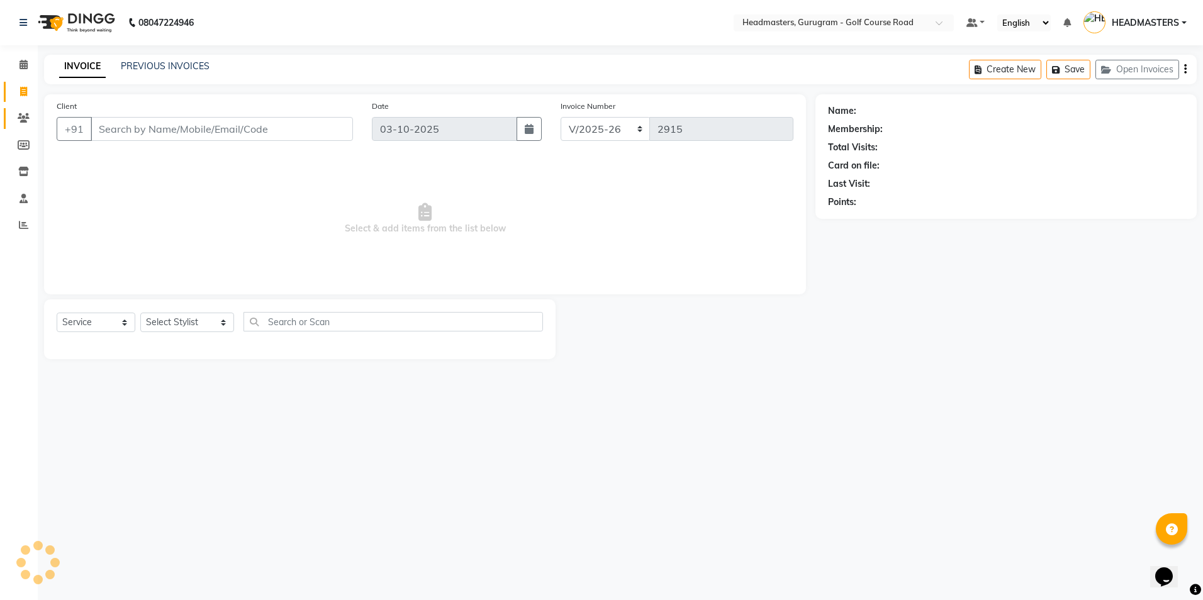
click at [12, 121] on link "Clients" at bounding box center [19, 118] width 30 height 21
